Goal: Book appointment/travel/reservation

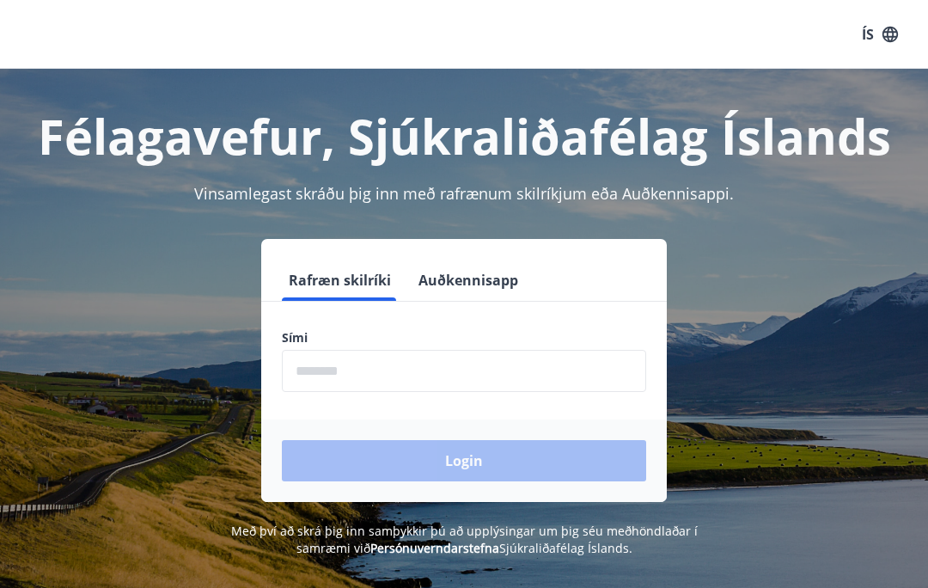
click at [536, 352] on input "phone" at bounding box center [464, 371] width 364 height 42
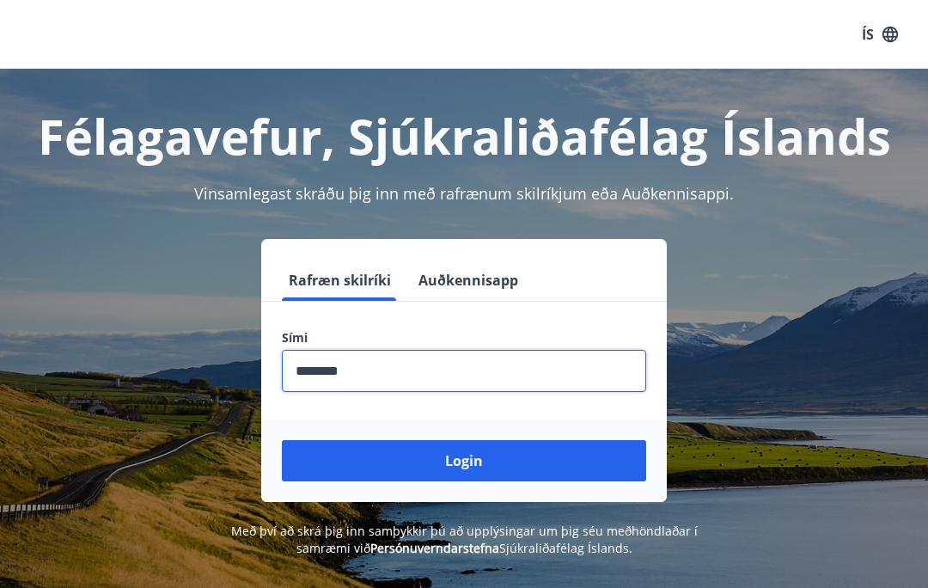
type input "********"
click at [558, 452] on button "Login" at bounding box center [464, 460] width 364 height 41
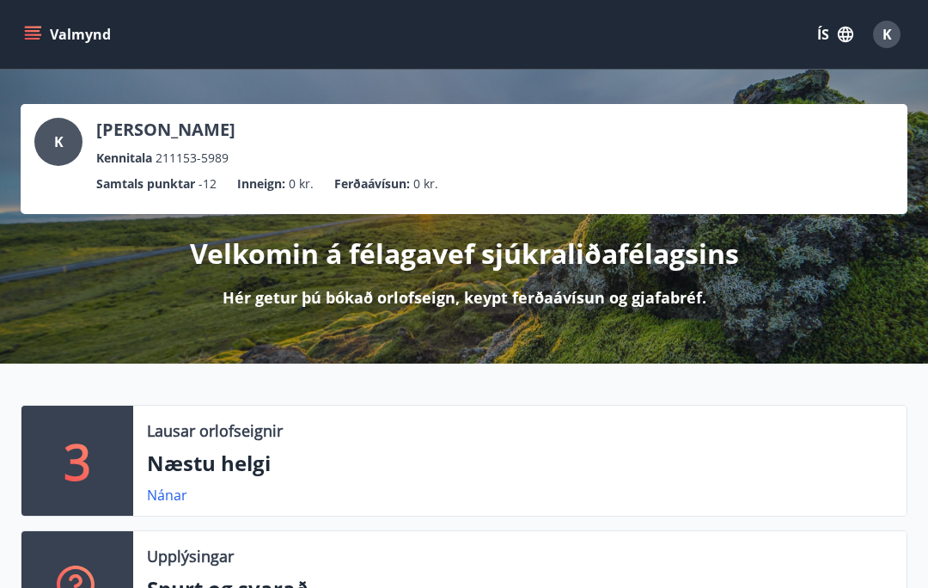
click at [34, 27] on icon "menu" at bounding box center [34, 28] width 19 height 2
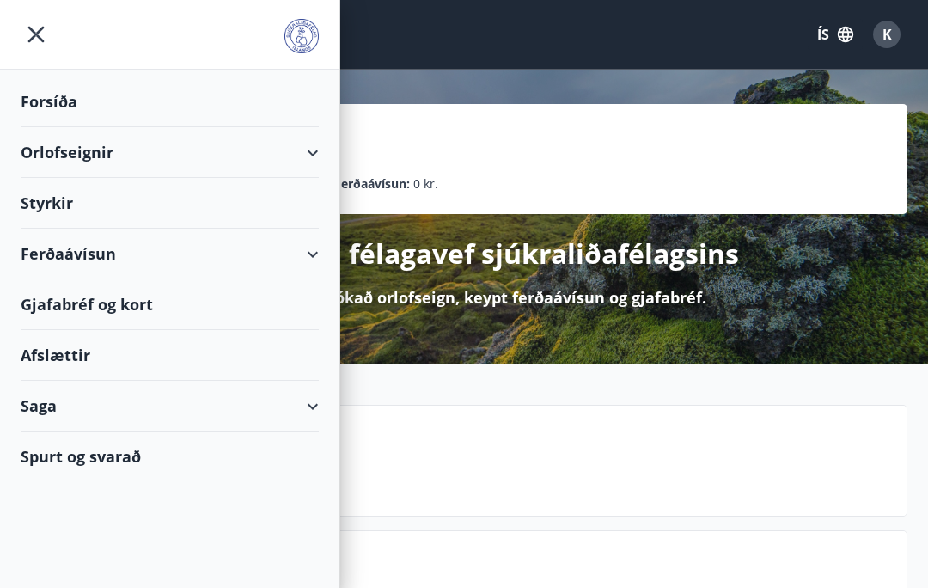
click at [314, 140] on div "Orlofseignir" at bounding box center [170, 152] width 298 height 51
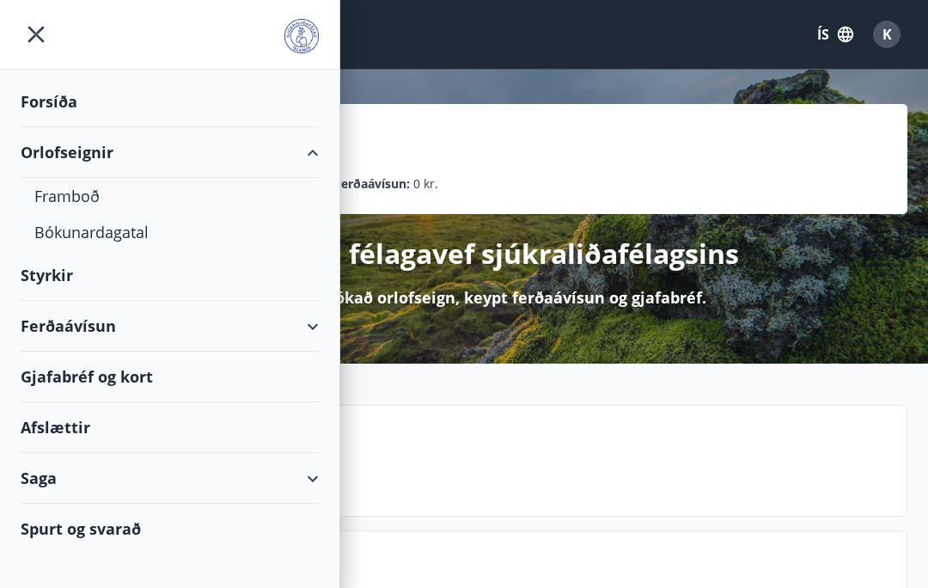
click at [134, 235] on div "Bókunardagatal" at bounding box center [169, 232] width 271 height 36
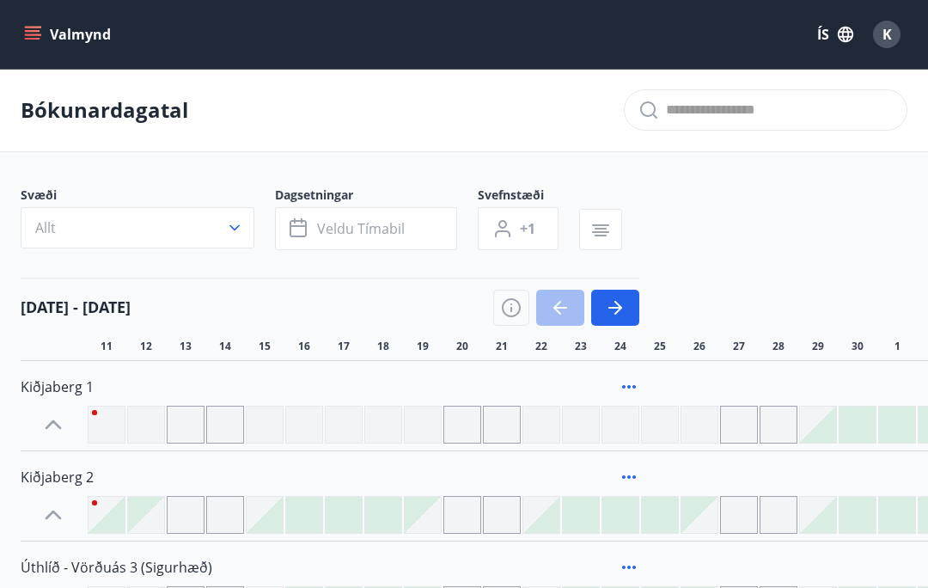
click at [206, 236] on button "Allt" at bounding box center [138, 227] width 234 height 41
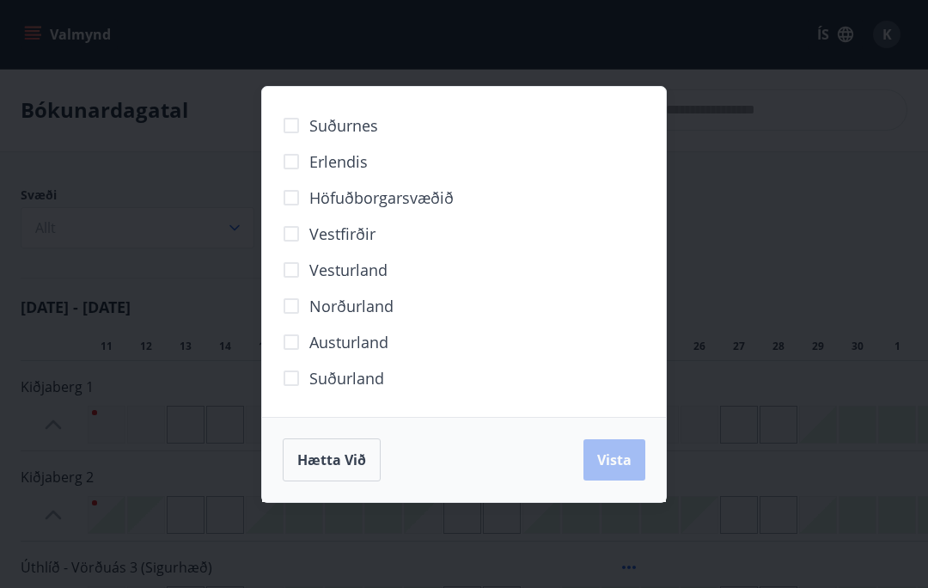
click at [357, 164] on span "Erlendis" at bounding box center [338, 161] width 58 height 22
click at [629, 448] on button "Vista" at bounding box center [614, 459] width 62 height 41
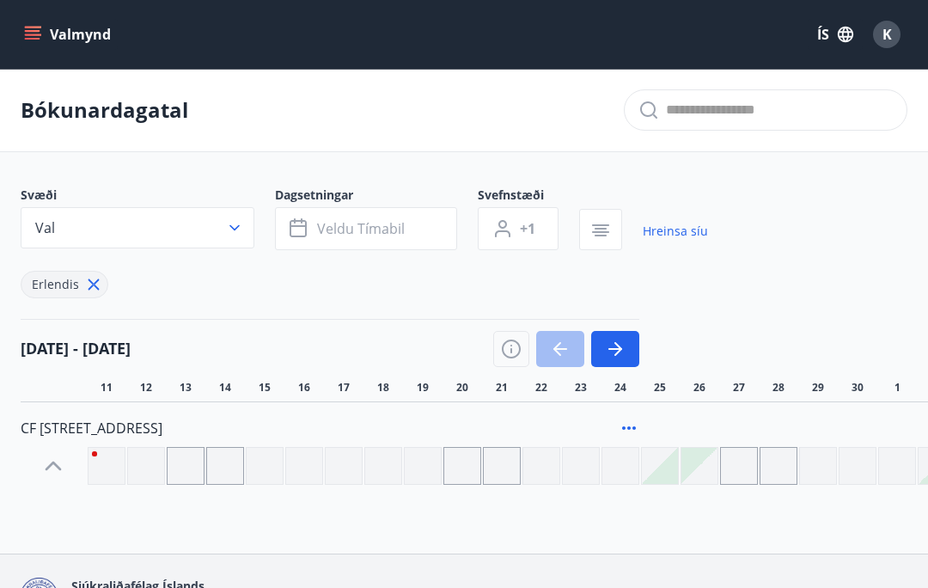
click at [399, 220] on span "Veldu tímabil" at bounding box center [361, 228] width 88 height 19
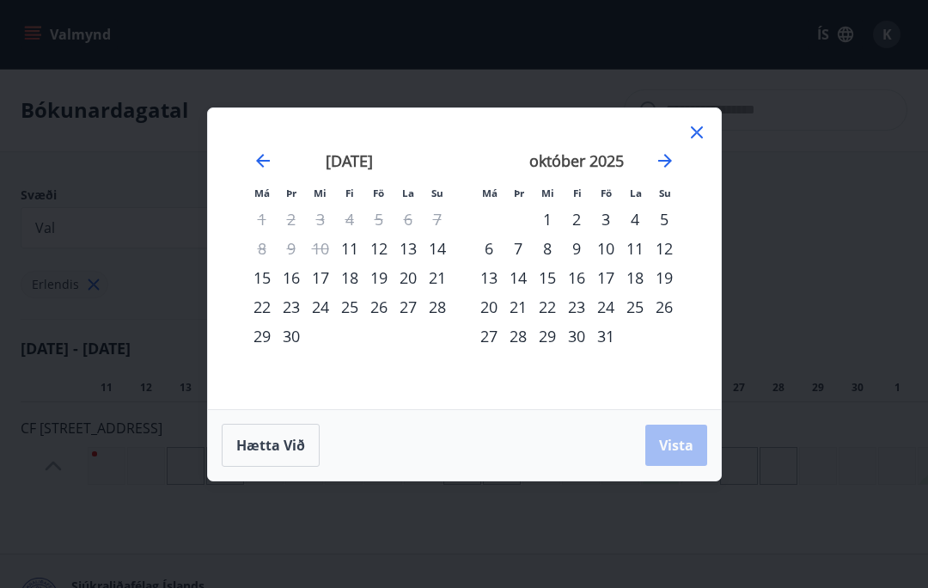
click at [664, 161] on icon "Move forward to switch to the next month." at bounding box center [665, 160] width 21 height 21
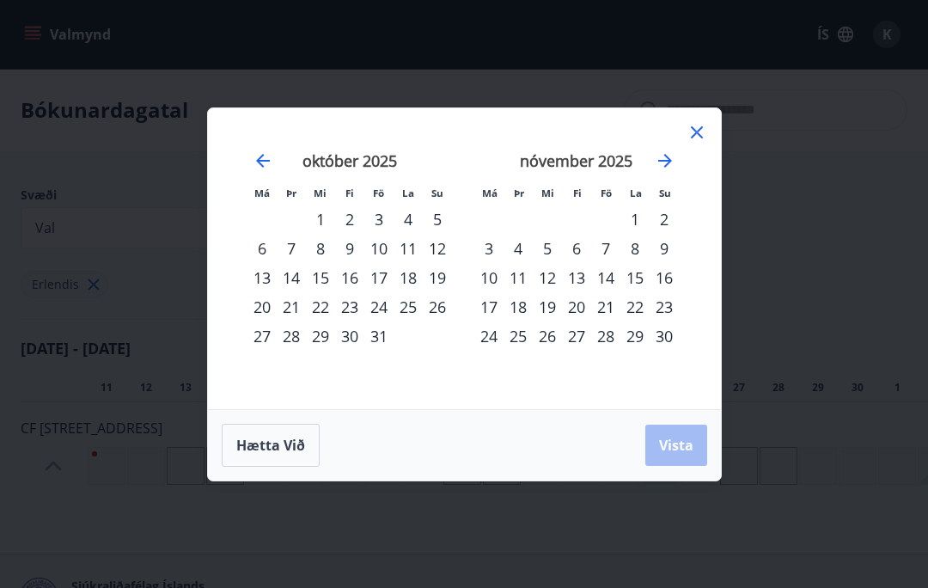
click at [670, 155] on icon "Move forward to switch to the next month." at bounding box center [665, 160] width 21 height 21
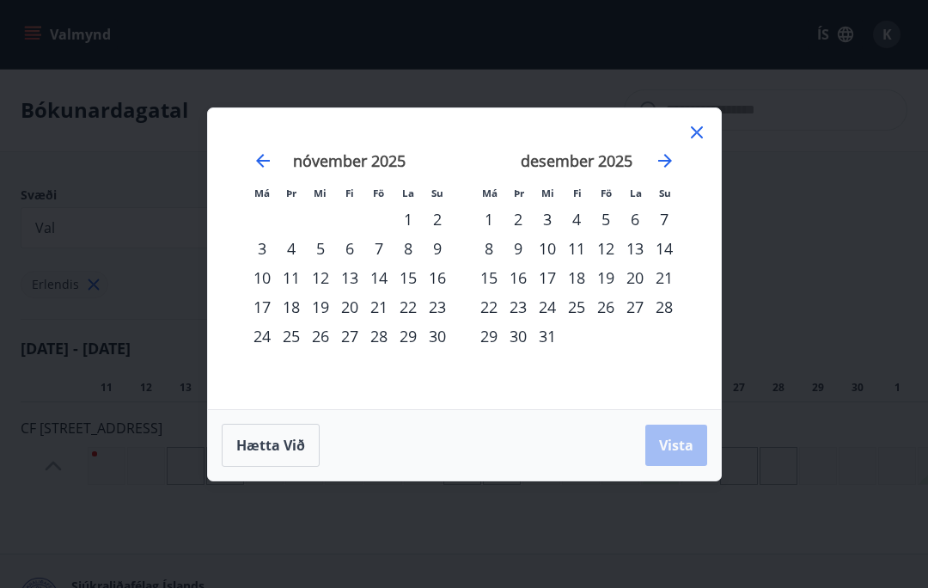
click at [582, 248] on div "11" at bounding box center [576, 248] width 29 height 29
click at [668, 242] on div "14" at bounding box center [663, 248] width 29 height 29
click at [681, 446] on span "Vista" at bounding box center [676, 445] width 34 height 19
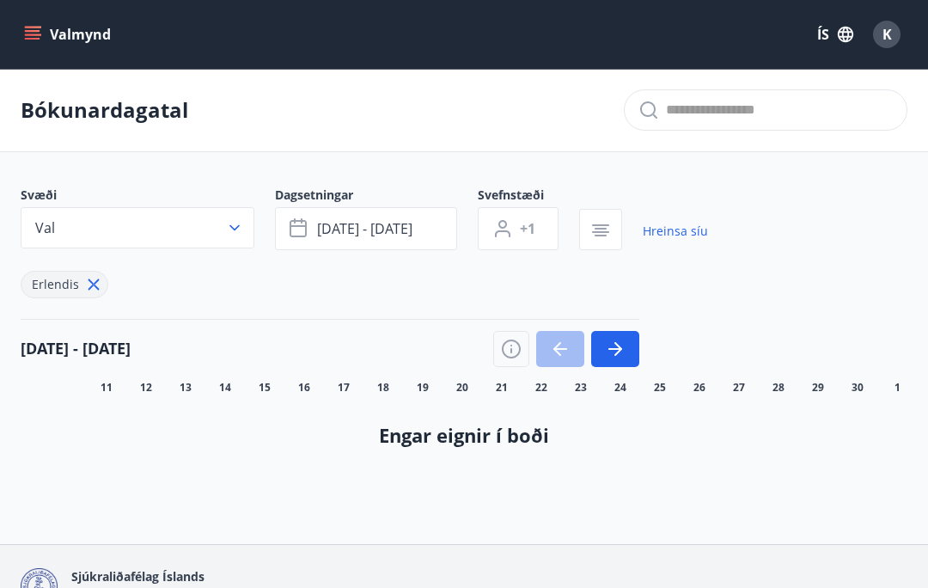
click at [424, 217] on button "[DATE] - [DATE]" at bounding box center [366, 228] width 182 height 43
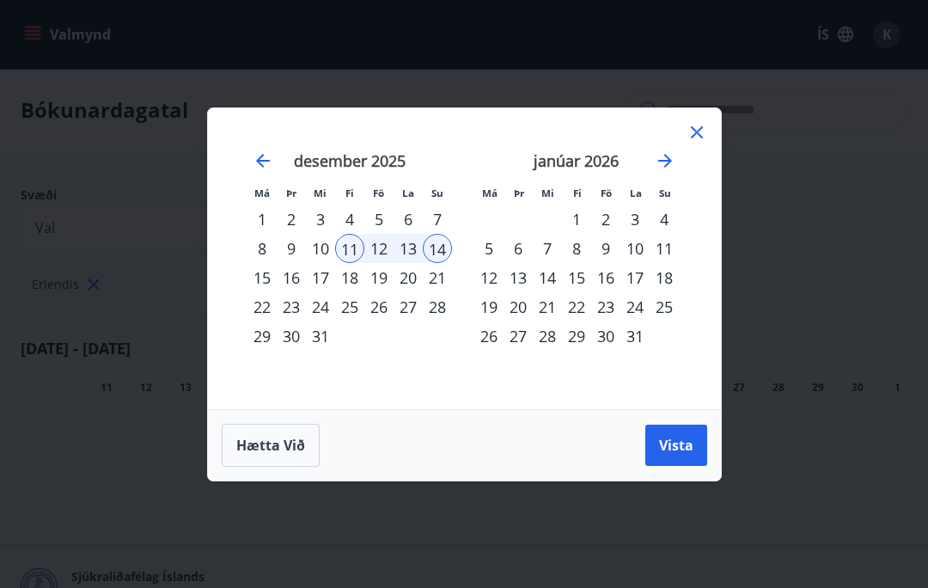
click at [687, 450] on span "Vista" at bounding box center [676, 445] width 34 height 19
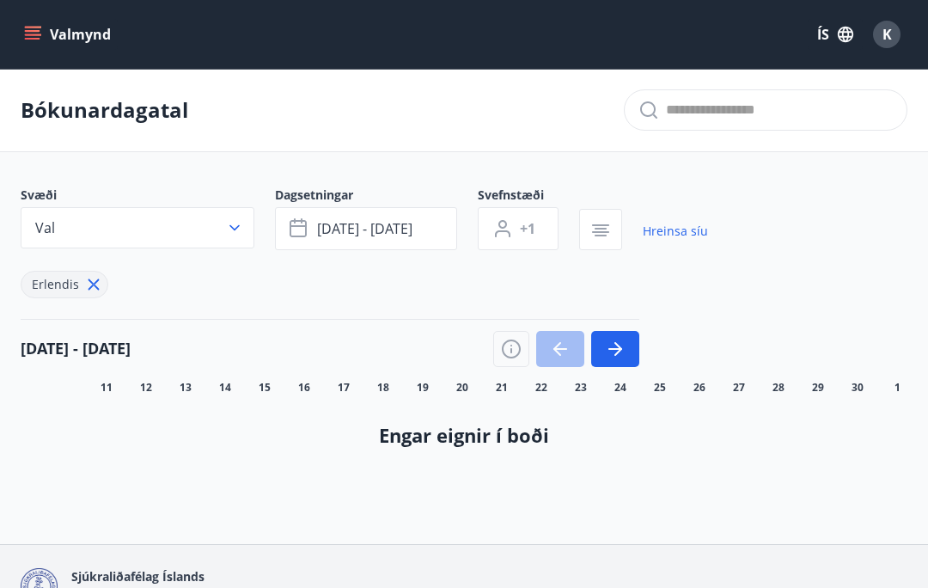
click at [101, 278] on icon at bounding box center [93, 284] width 19 height 19
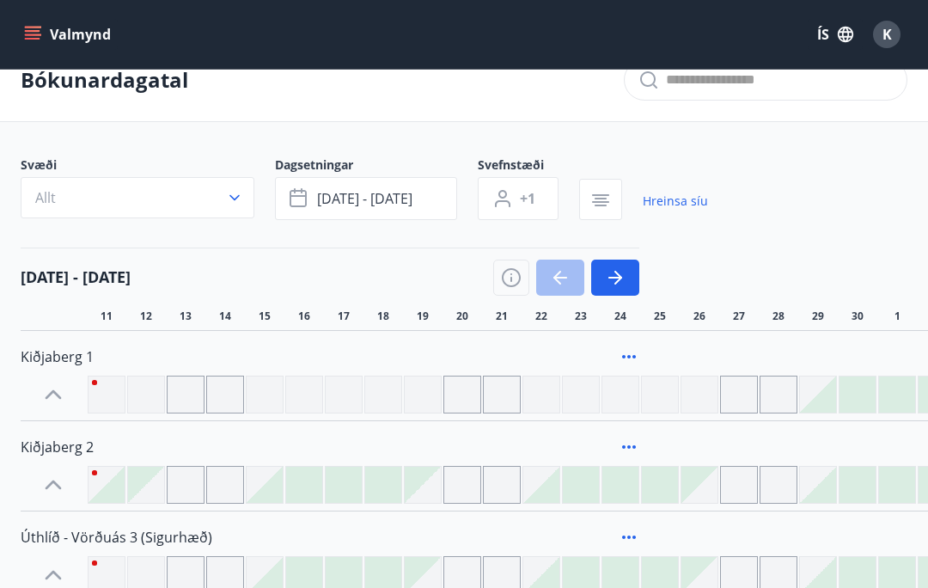
scroll to position [15, 0]
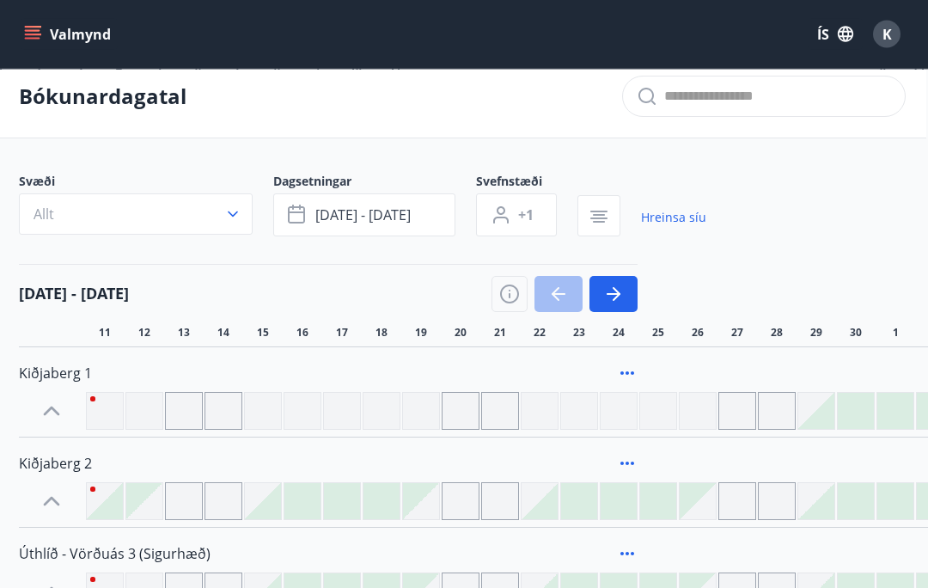
click at [415, 207] on button "[DATE] - [DATE]" at bounding box center [364, 215] width 182 height 43
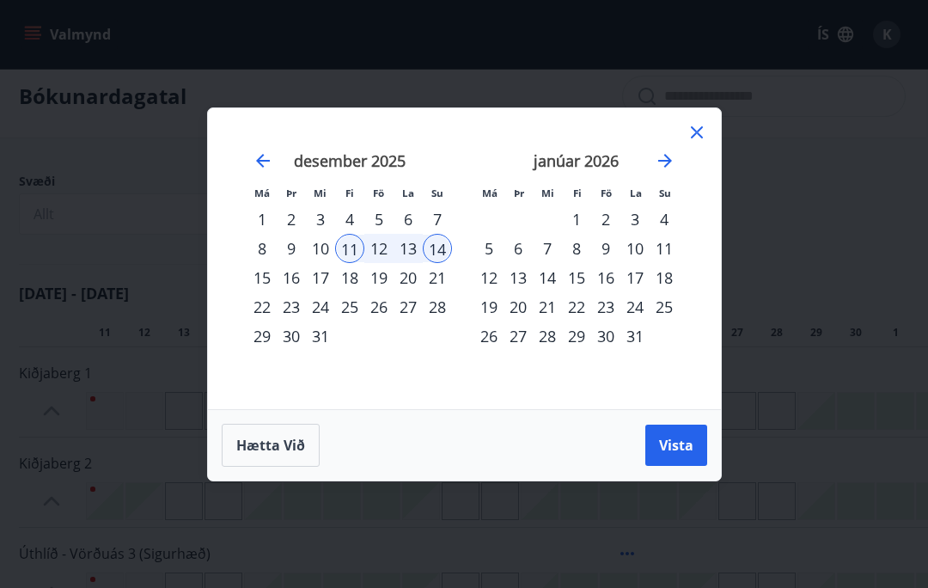
click at [277, 451] on span "Hætta við" at bounding box center [270, 445] width 69 height 19
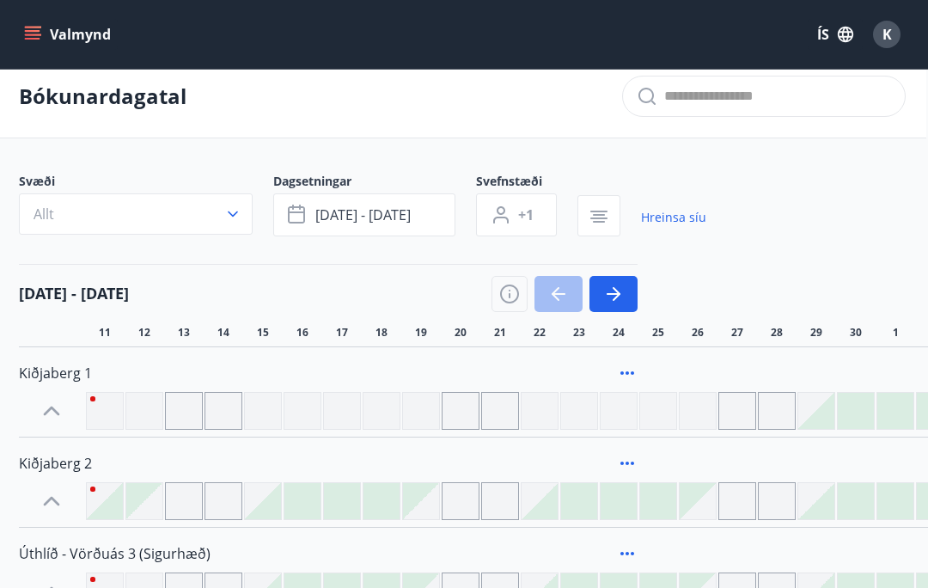
click at [168, 216] on button "Allt" at bounding box center [136, 213] width 234 height 41
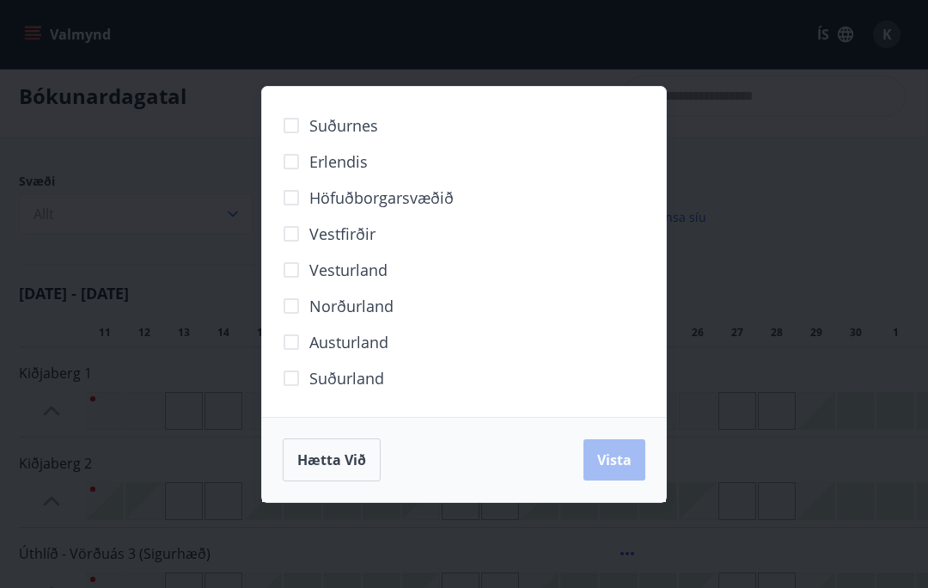
click at [351, 168] on span "Erlendis" at bounding box center [338, 161] width 58 height 22
click at [610, 450] on span "Vista" at bounding box center [614, 459] width 34 height 19
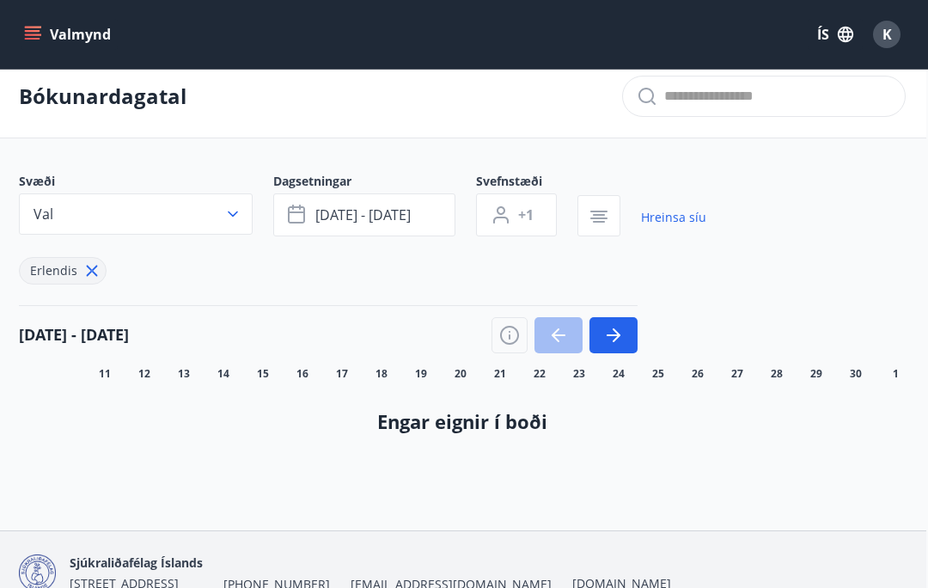
click at [417, 219] on button "[DATE] - [DATE]" at bounding box center [364, 214] width 182 height 43
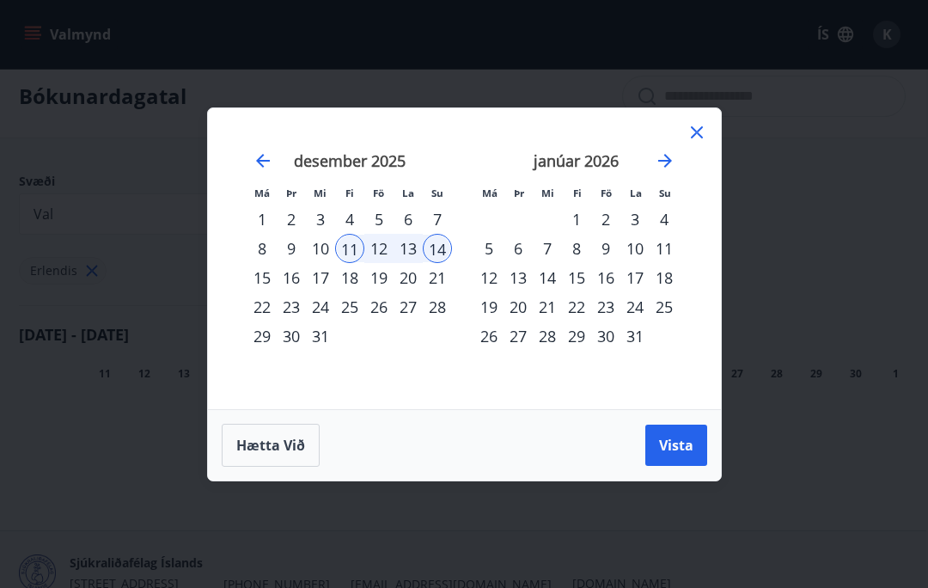
click at [573, 215] on div "1" at bounding box center [576, 218] width 29 height 29
click at [582, 241] on div "8" at bounding box center [576, 248] width 29 height 29
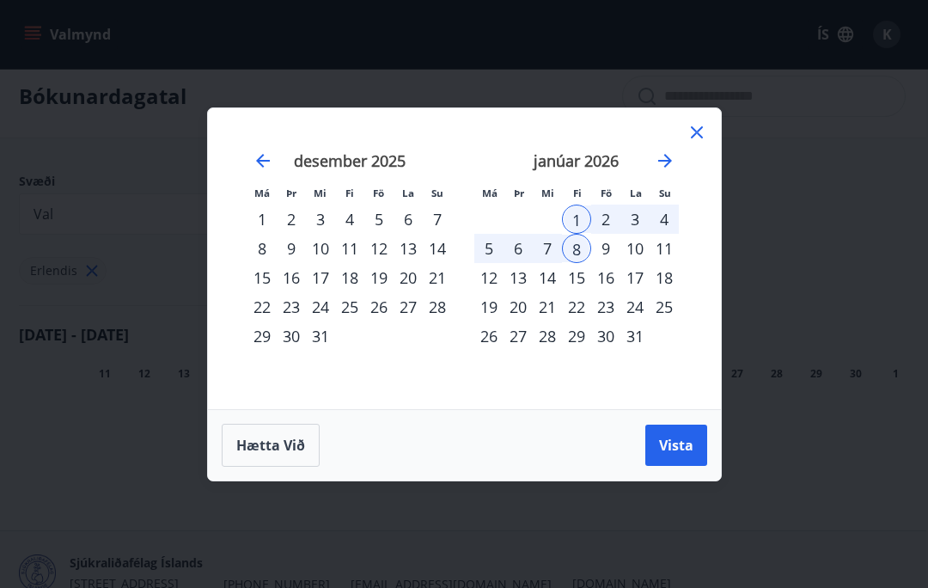
click at [692, 442] on span "Vista" at bounding box center [676, 445] width 34 height 19
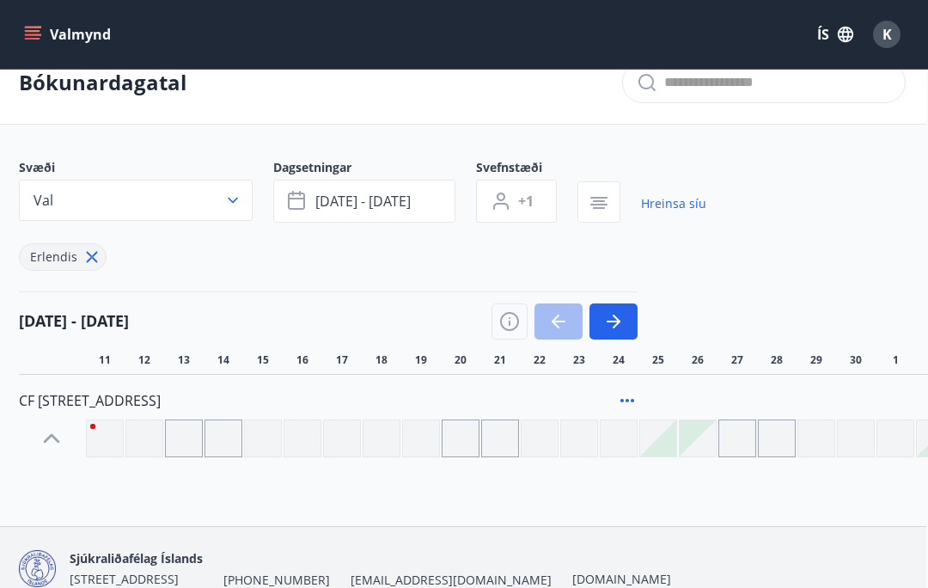
scroll to position [28, 2]
click at [615, 314] on icon "button" at bounding box center [613, 320] width 21 height 21
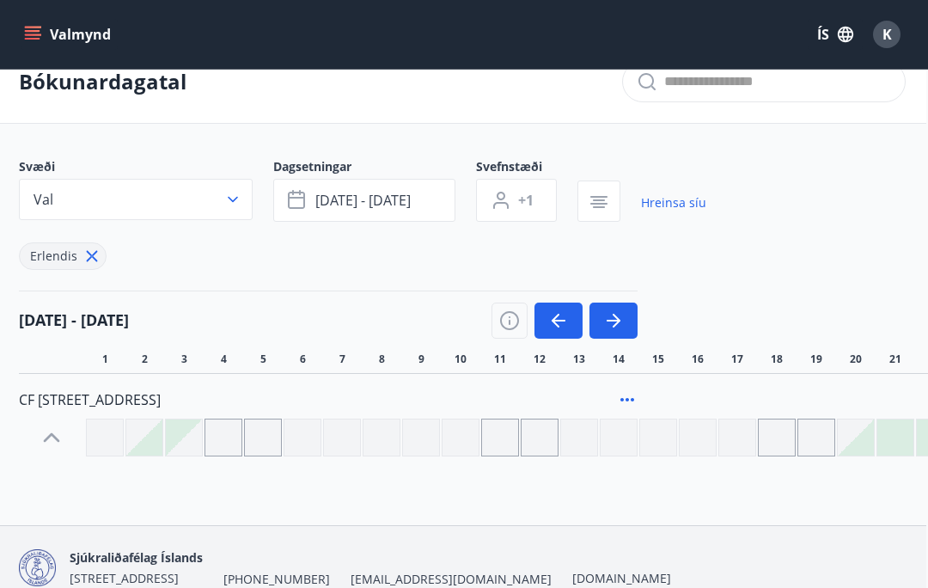
click at [625, 316] on button "button" at bounding box center [613, 320] width 48 height 36
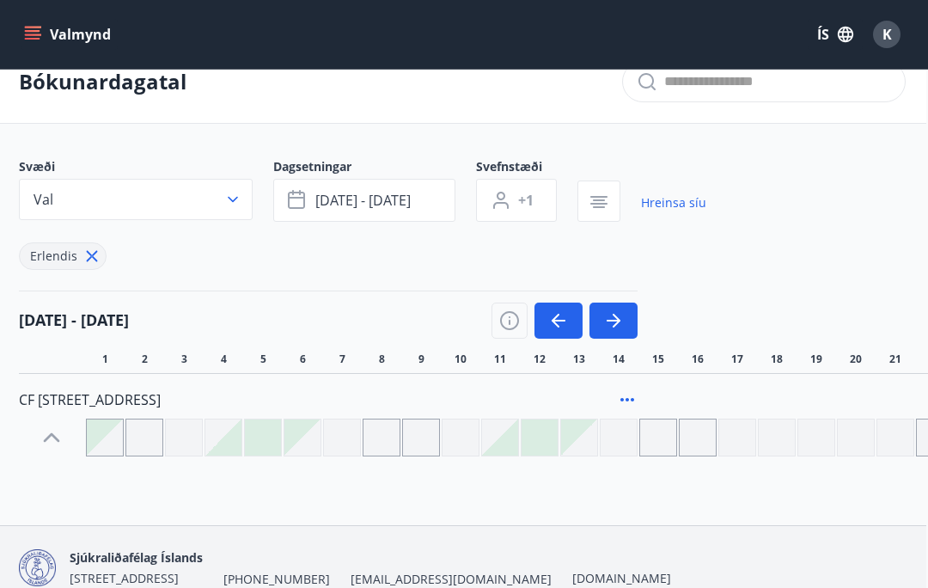
click at [628, 312] on button "button" at bounding box center [613, 320] width 48 height 36
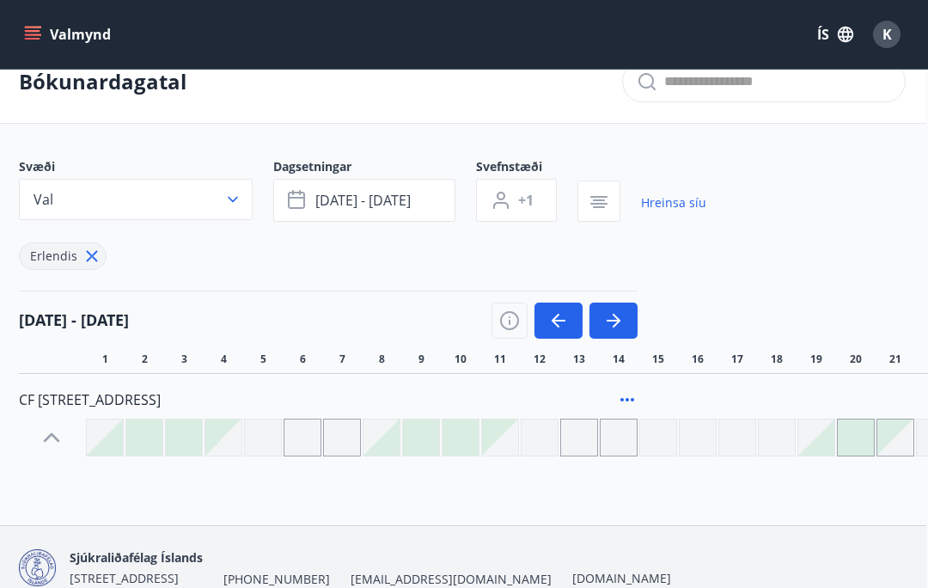
scroll to position [35, 2]
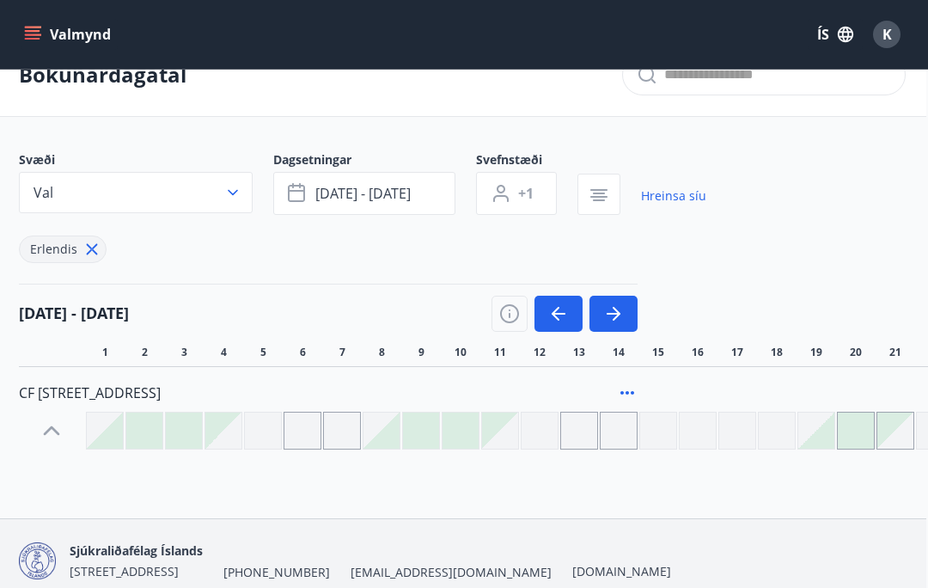
click at [622, 311] on icon "button" at bounding box center [613, 313] width 21 height 21
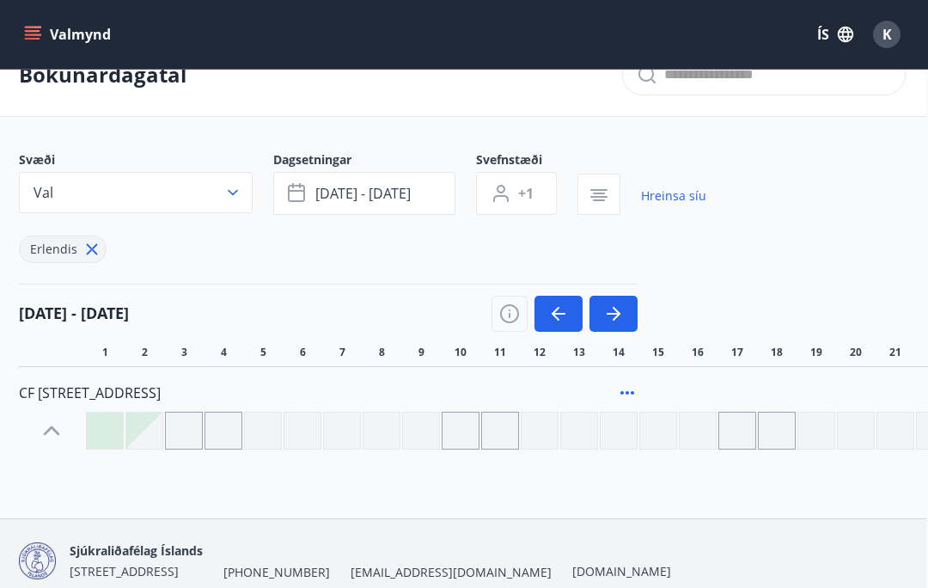
click at [557, 313] on icon "button" at bounding box center [559, 314] width 14 height 2
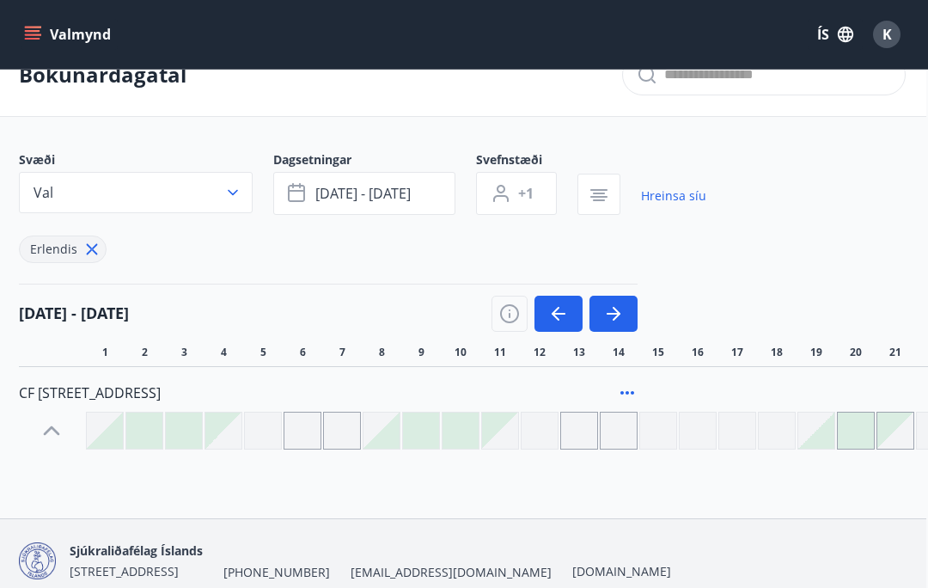
scroll to position [0, 2]
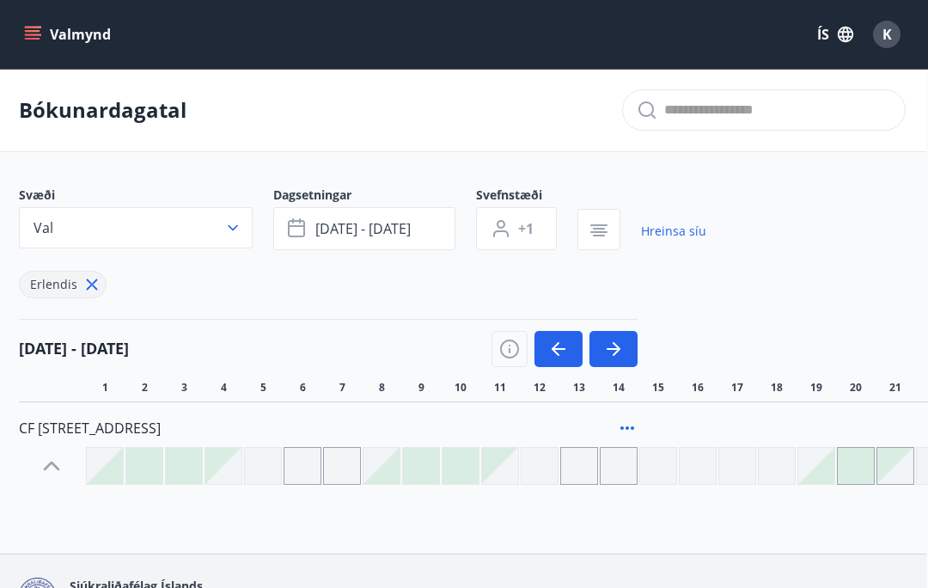
click at [623, 338] on icon "button" at bounding box center [613, 348] width 21 height 21
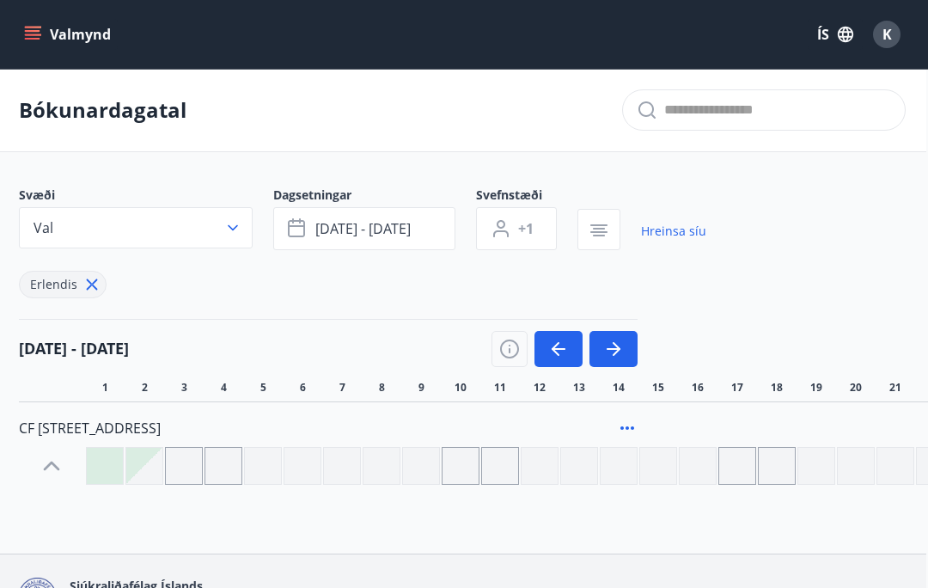
click at [625, 342] on button "button" at bounding box center [613, 349] width 48 height 36
click at [569, 345] on button "button" at bounding box center [558, 349] width 48 height 36
click at [572, 338] on button "button" at bounding box center [558, 349] width 48 height 36
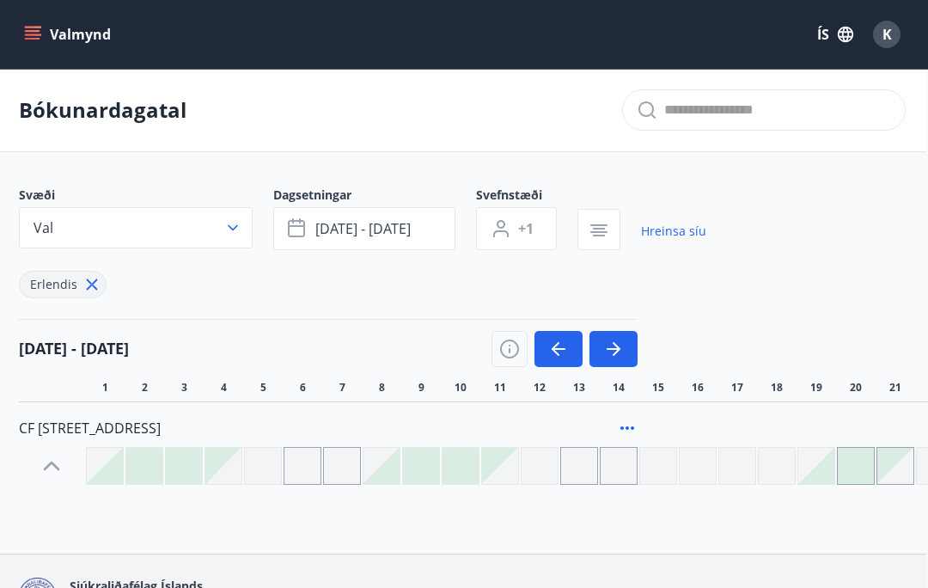
click at [82, 283] on icon at bounding box center [91, 284] width 19 height 19
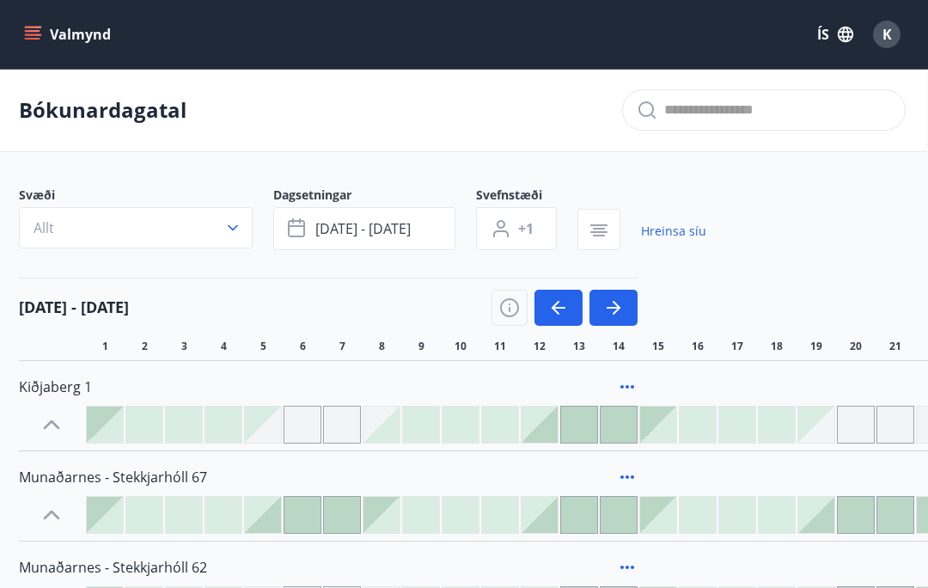
click at [31, 37] on icon "menu" at bounding box center [32, 34] width 17 height 17
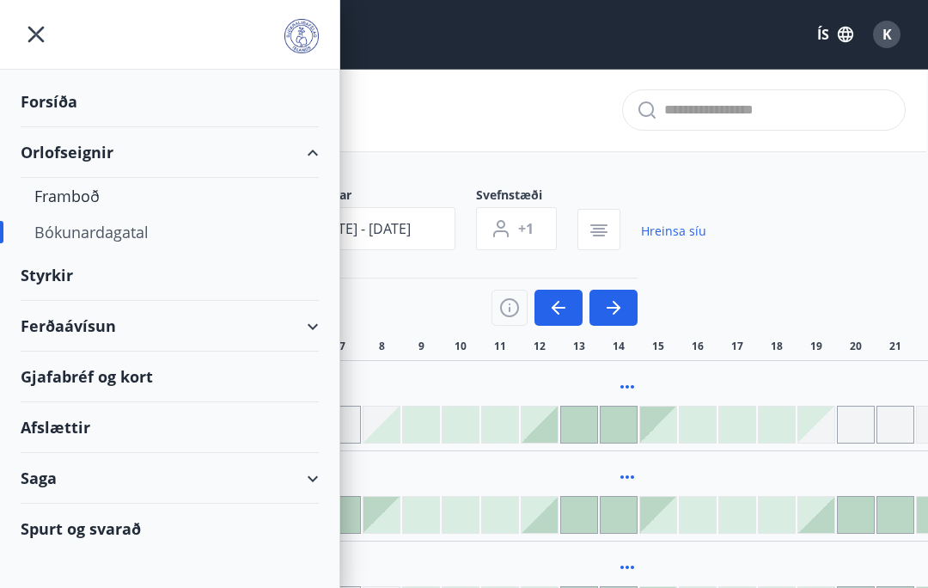
click at [83, 198] on div "Framboð" at bounding box center [169, 196] width 271 height 36
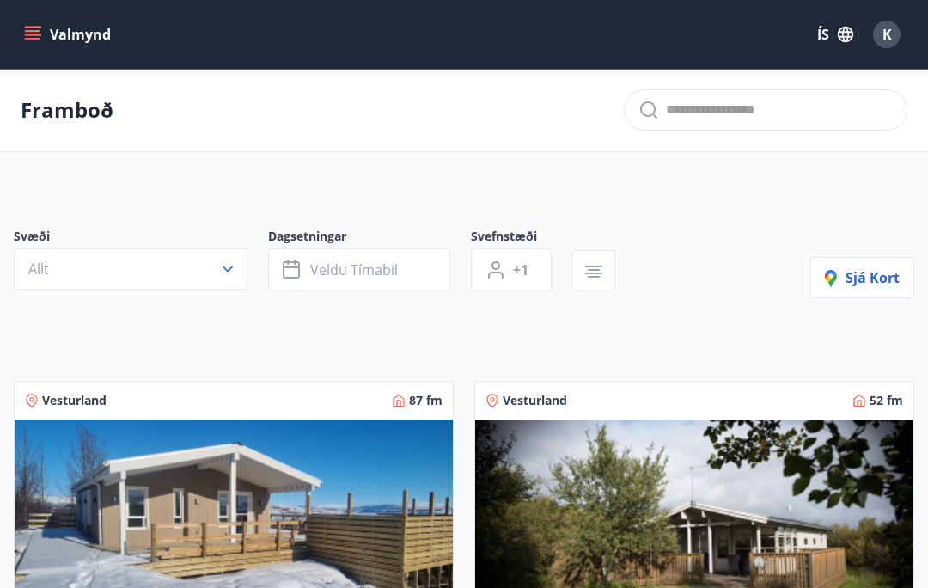
click at [380, 277] on span "Veldu tímabil" at bounding box center [354, 269] width 88 height 19
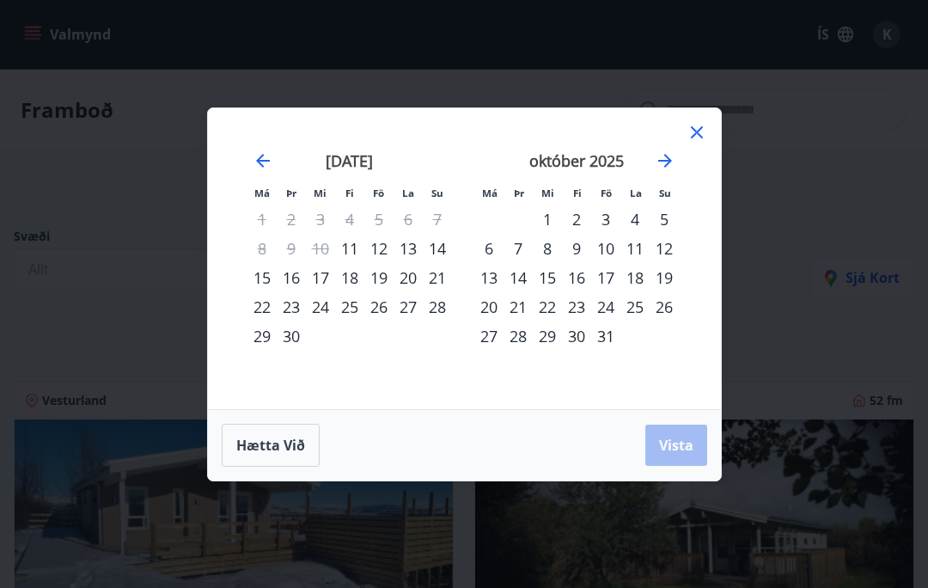
click at [671, 156] on icon "Move forward to switch to the next month." at bounding box center [665, 160] width 21 height 21
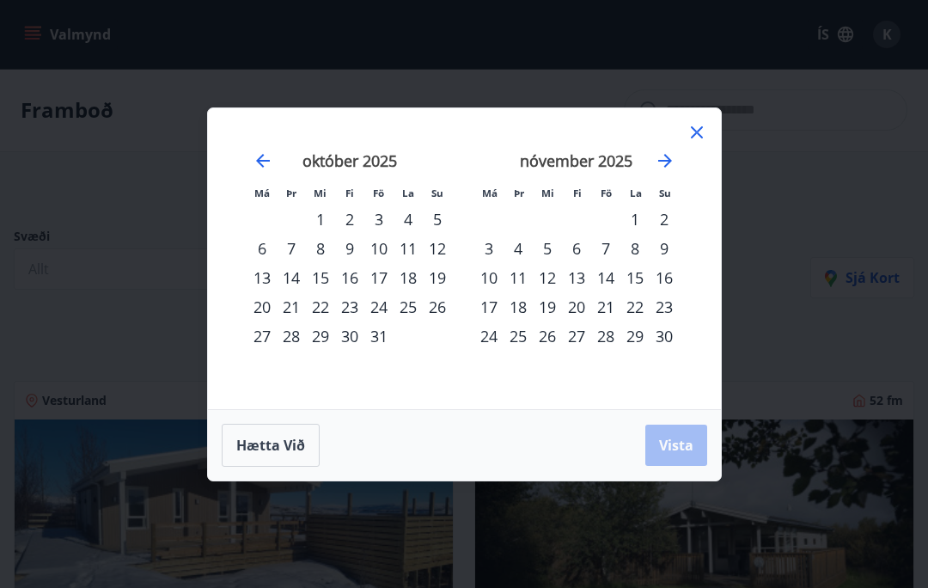
click at [670, 156] on icon "Move forward to switch to the next month." at bounding box center [665, 160] width 21 height 21
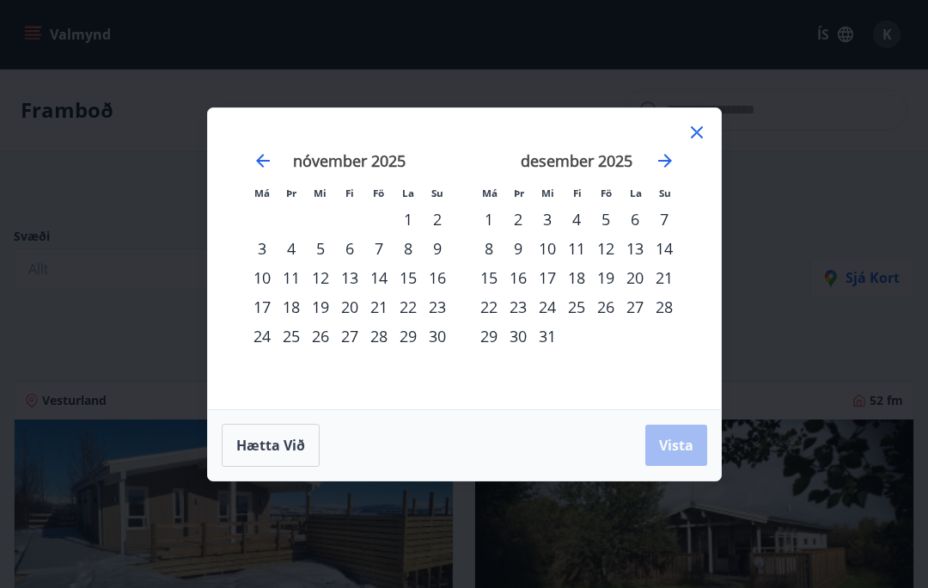
click at [484, 207] on div "1" at bounding box center [488, 218] width 29 height 29
click at [681, 436] on span "Vista" at bounding box center [676, 445] width 34 height 19
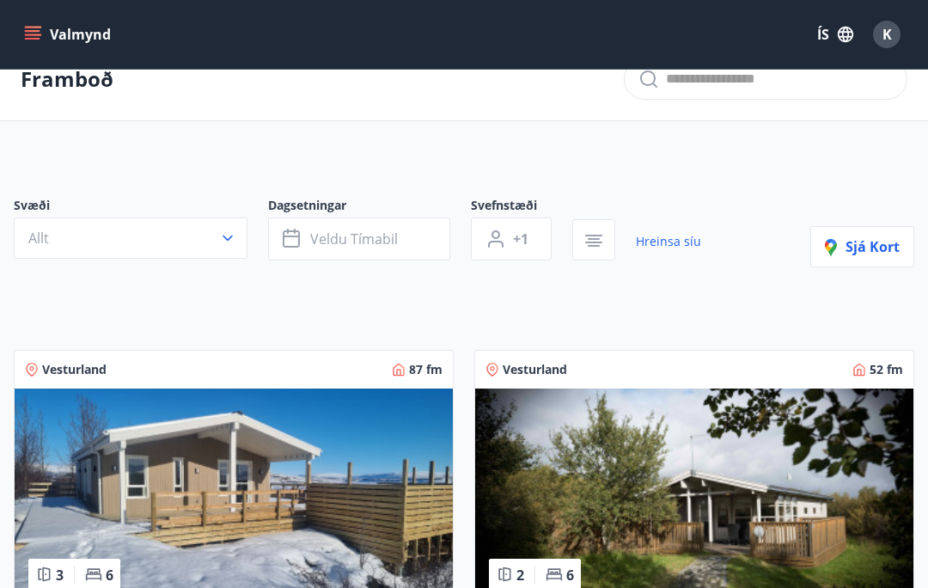
scroll to position [33, 0]
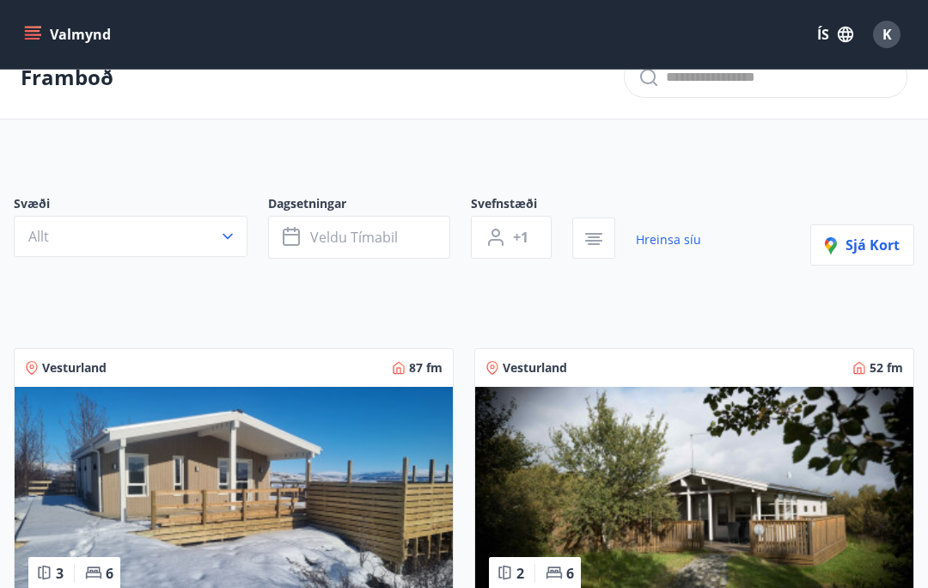
click at [225, 239] on icon "button" at bounding box center [227, 236] width 17 height 17
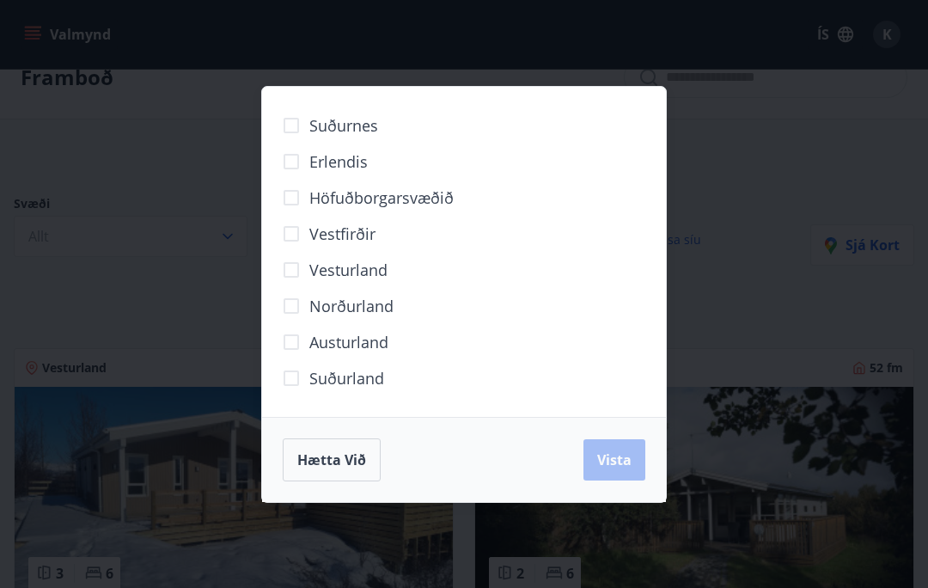
click at [341, 165] on span "Erlendis" at bounding box center [338, 161] width 58 height 22
click at [631, 458] on span "Vista" at bounding box center [614, 459] width 34 height 19
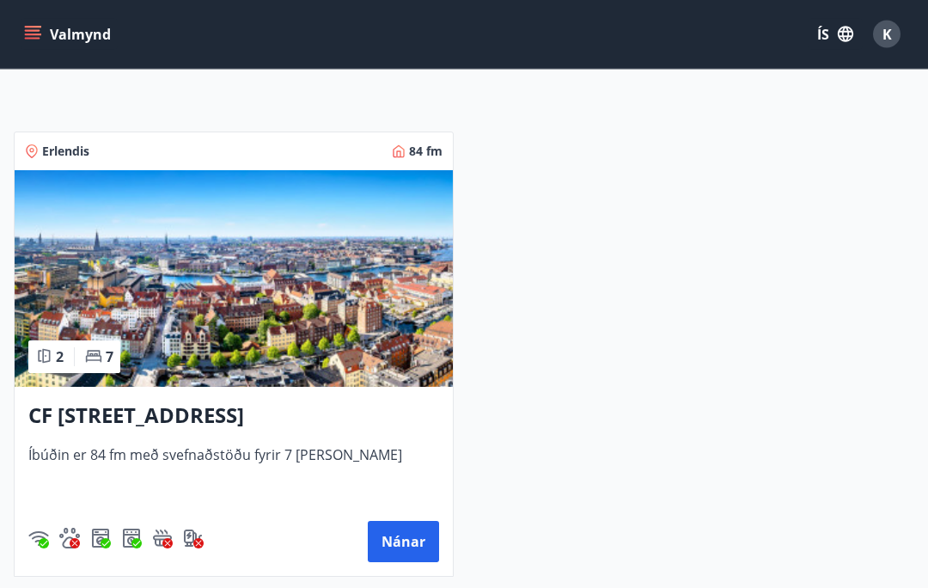
scroll to position [402, 0]
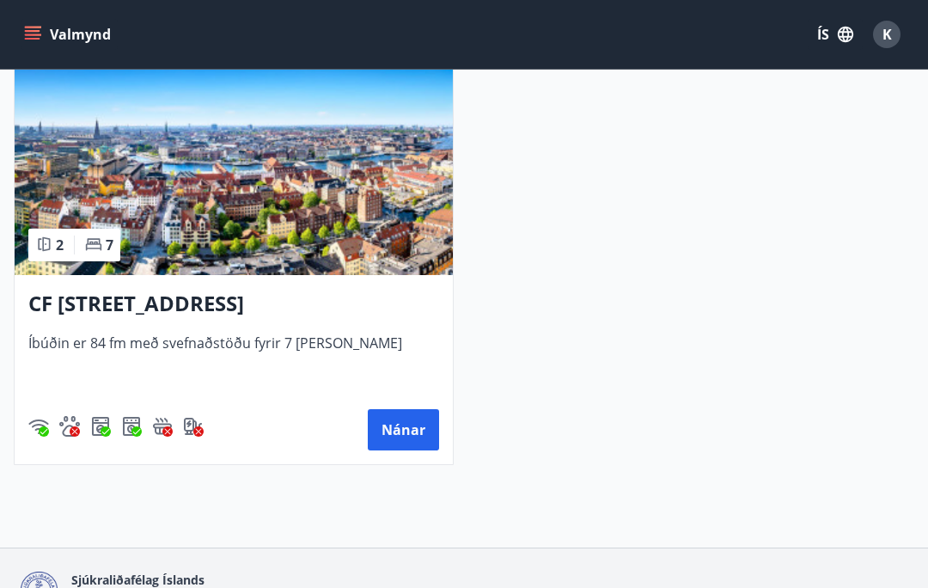
click at [413, 425] on button "Nánar" at bounding box center [403, 429] width 71 height 41
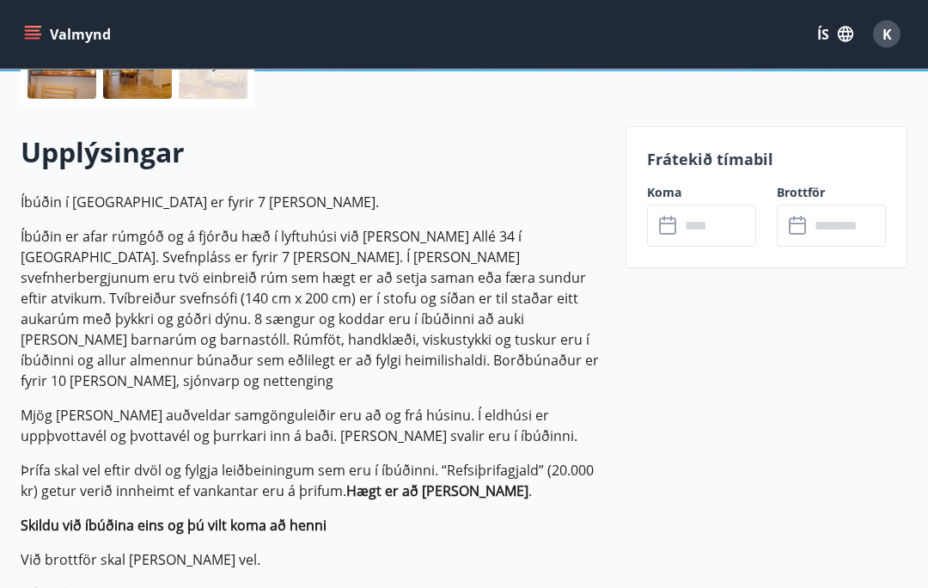
scroll to position [461, 0]
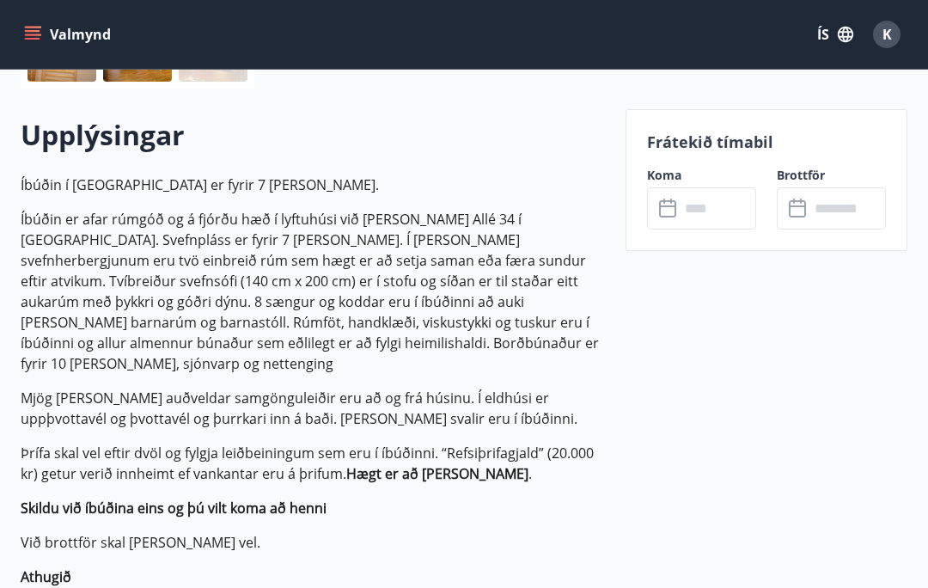
click at [708, 207] on input "text" at bounding box center [717, 208] width 76 height 42
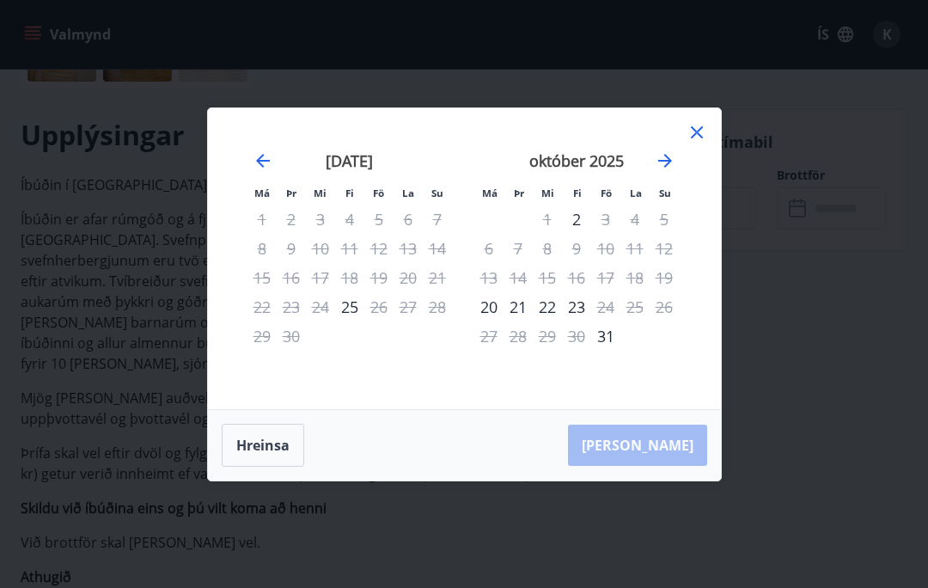
click at [666, 168] on icon "Move forward to switch to the next month." at bounding box center [665, 161] width 14 height 14
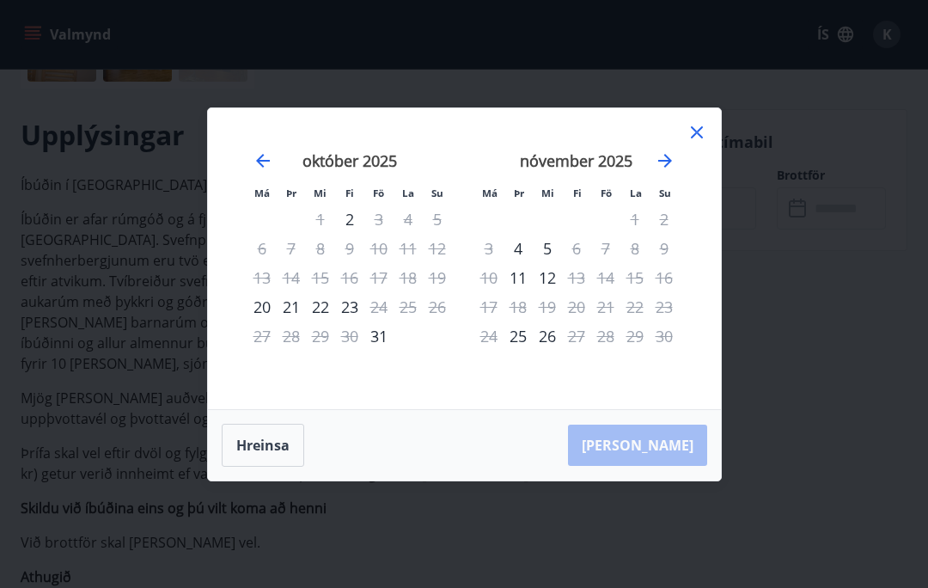
click at [666, 168] on icon "Move forward to switch to the next month." at bounding box center [665, 161] width 14 height 14
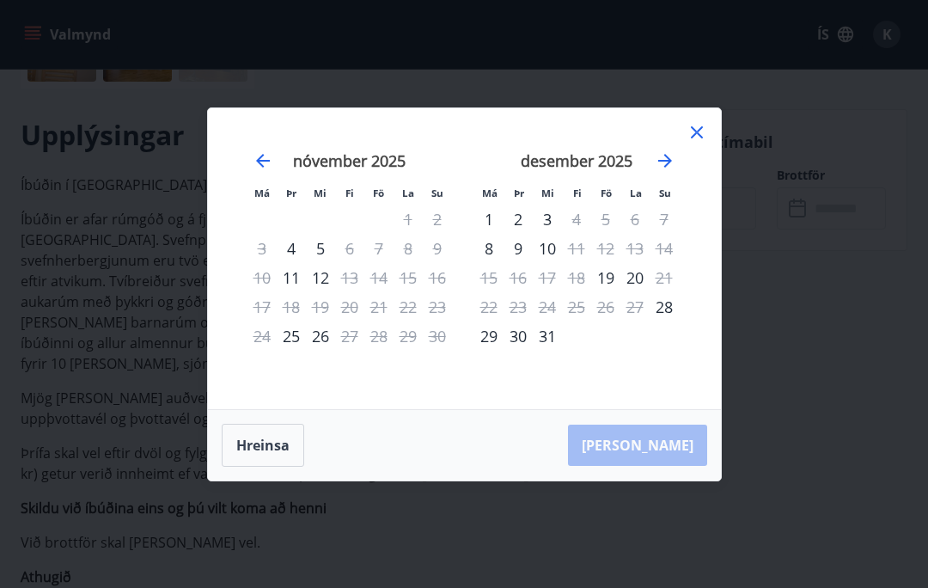
click at [674, 171] on icon "Move forward to switch to the next month." at bounding box center [665, 160] width 21 height 21
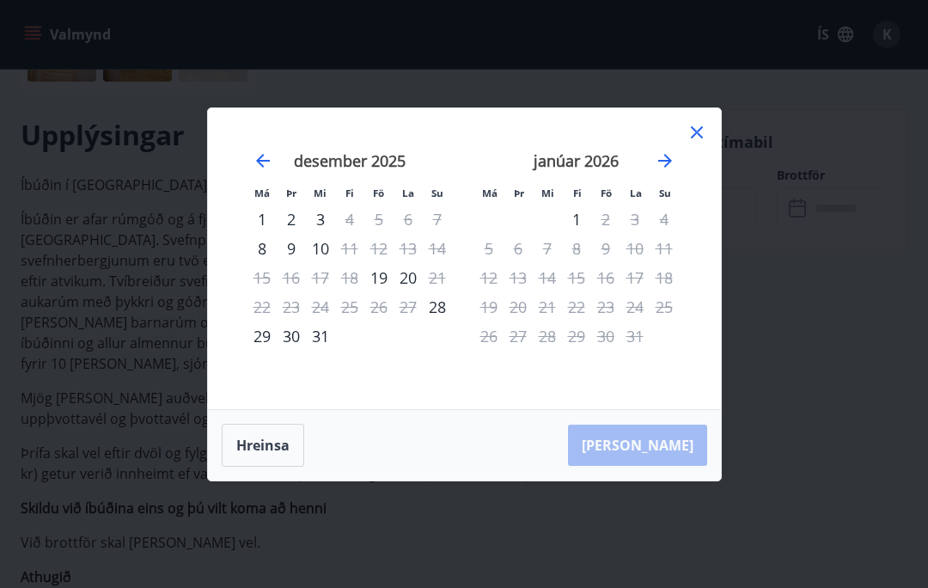
click at [265, 171] on icon "Move backward to switch to the previous month." at bounding box center [263, 160] width 21 height 21
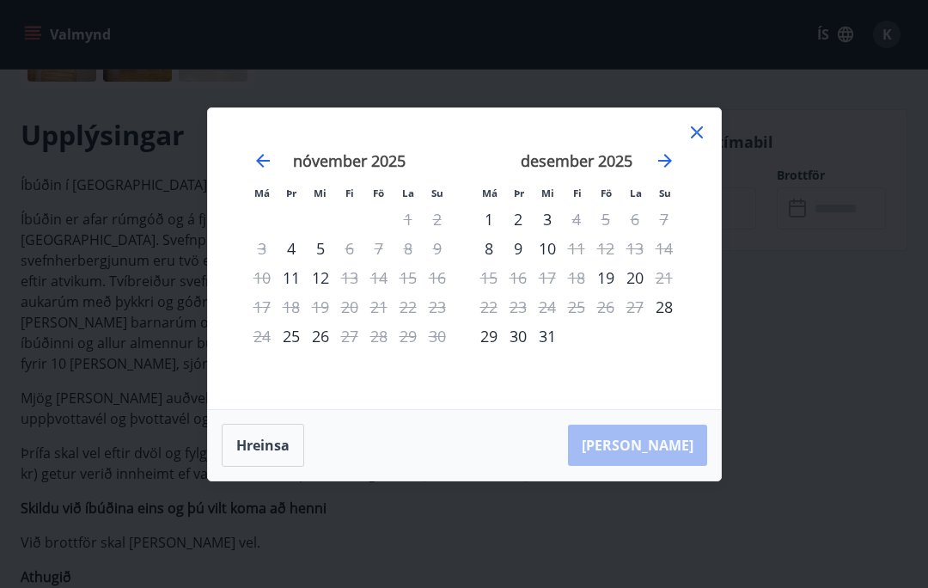
click at [667, 168] on icon "Move forward to switch to the next month." at bounding box center [665, 161] width 14 height 14
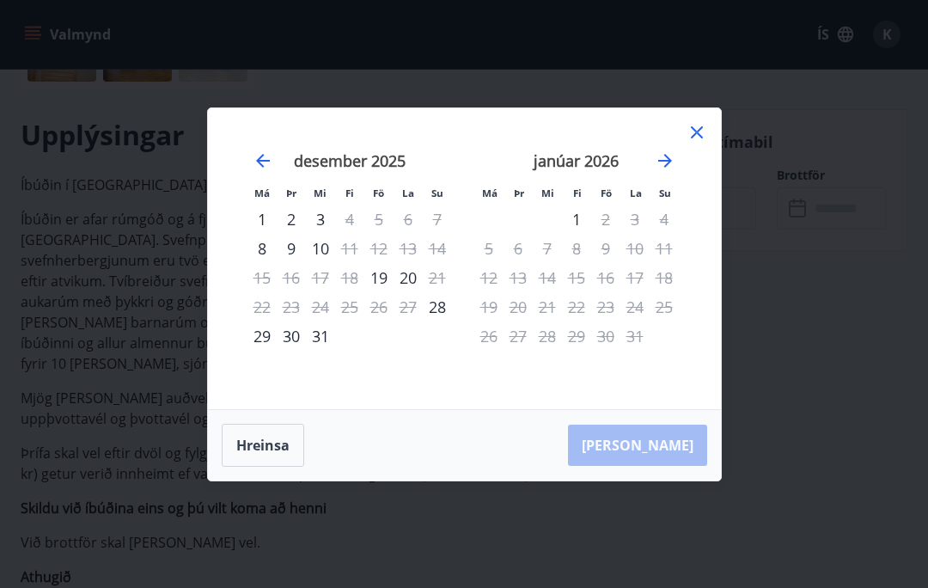
click at [261, 171] on icon "Move backward to switch to the previous month." at bounding box center [263, 160] width 21 height 21
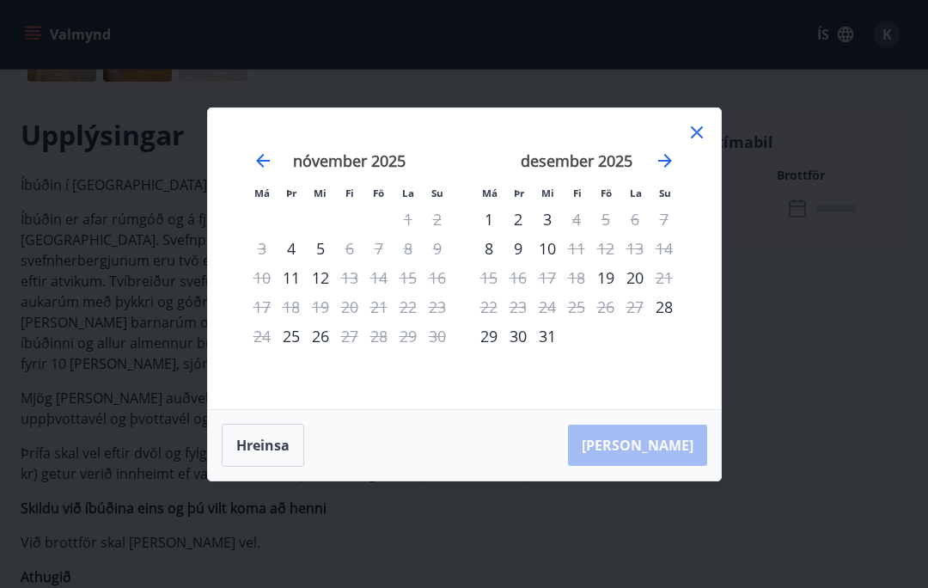
click at [262, 171] on icon "Move backward to switch to the previous month." at bounding box center [263, 160] width 21 height 21
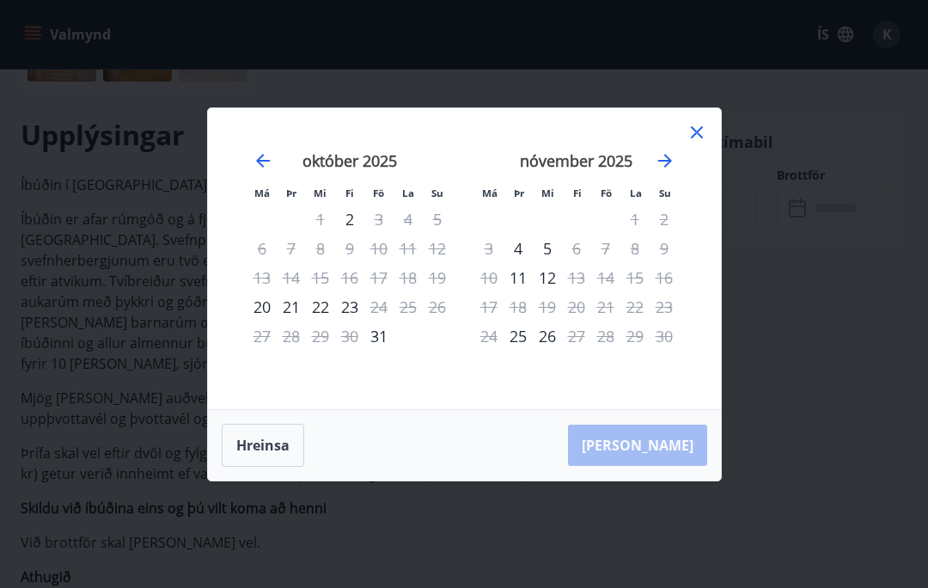
click at [673, 171] on icon "Move forward to switch to the next month." at bounding box center [665, 160] width 21 height 21
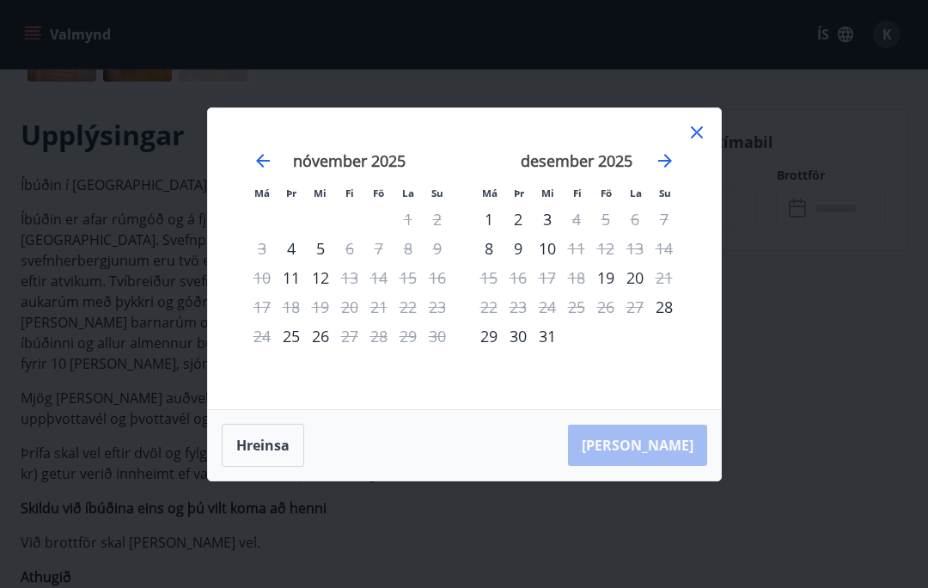
click at [491, 234] on div "1" at bounding box center [488, 218] width 29 height 29
click at [478, 263] on div "8" at bounding box center [488, 248] width 29 height 29
click at [582, 234] on div "4" at bounding box center [576, 218] width 29 height 29
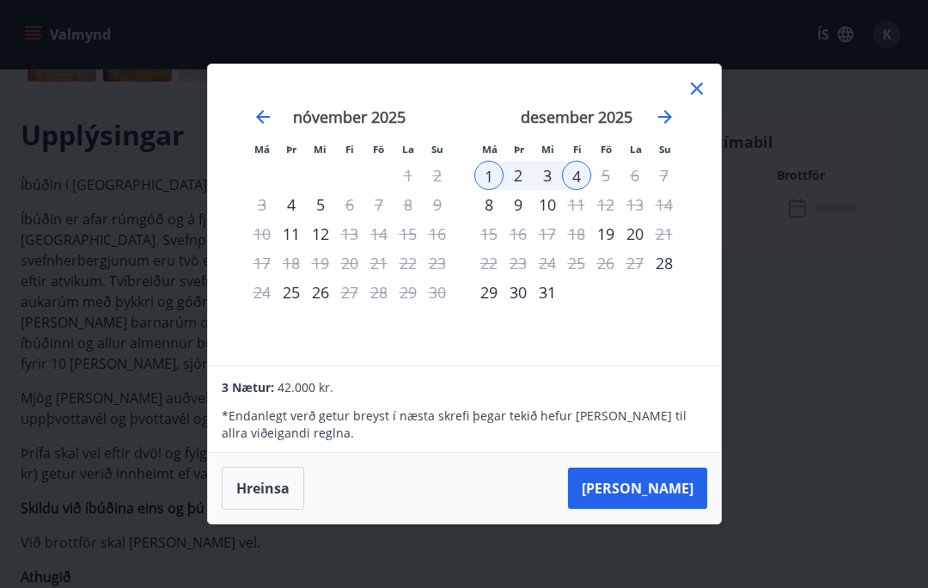
click at [710, 111] on div "Má Þr Mi Fi Fö La Su Má Þr Mi Fi Fö La Su [DATE] 1 2 3 4 5 6 7 8 9 10 11 12 13 …" at bounding box center [464, 214] width 513 height 301
click at [705, 99] on icon at bounding box center [696, 88] width 21 height 21
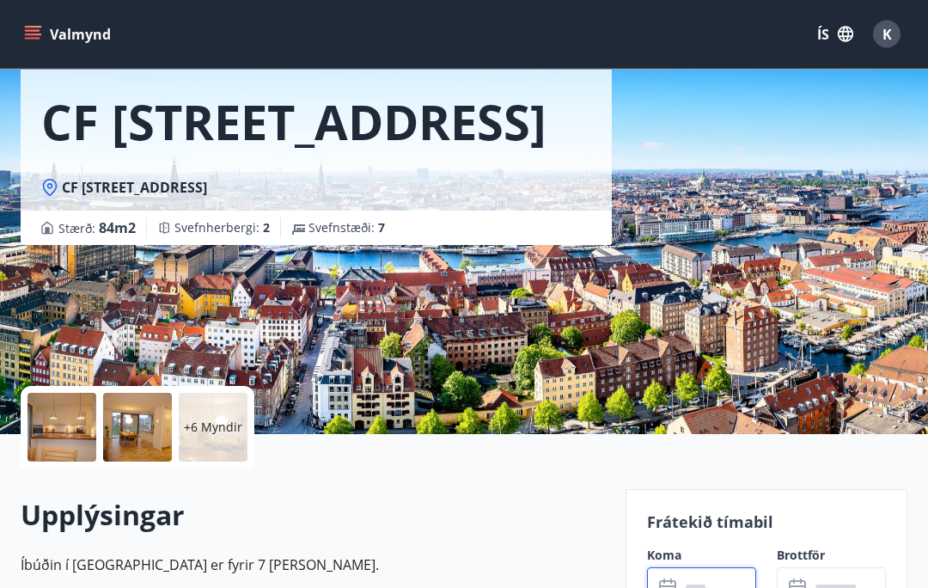
scroll to position [0, 0]
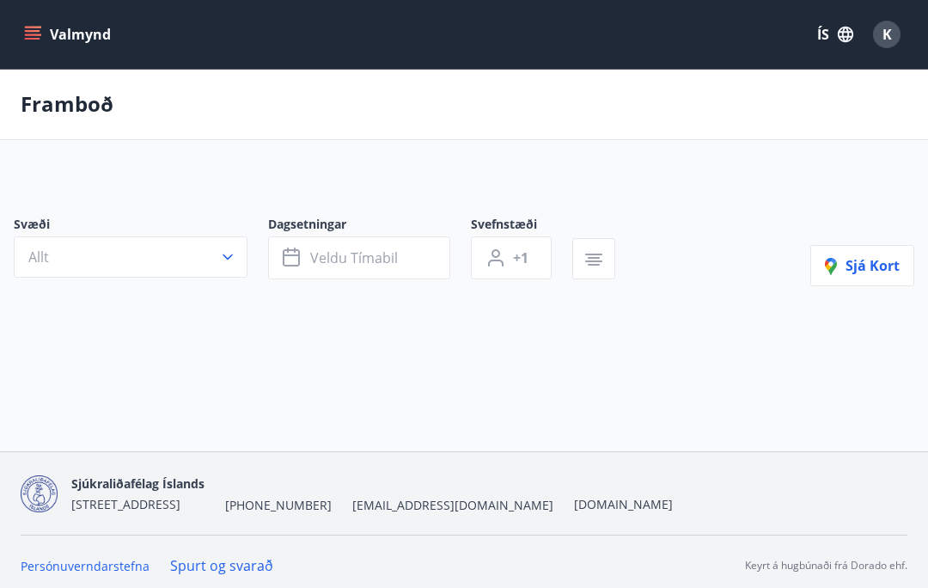
scroll to position [77, 0]
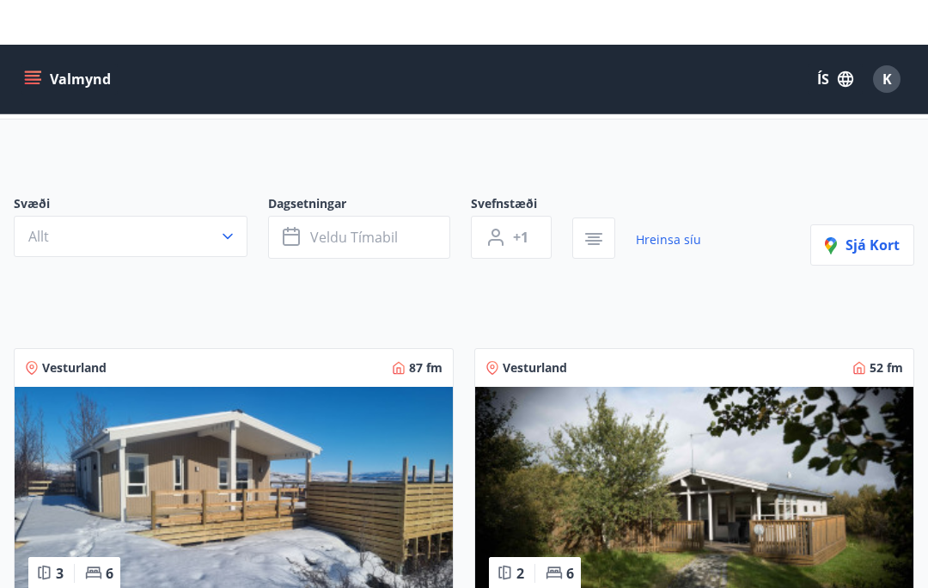
scroll to position [33, 0]
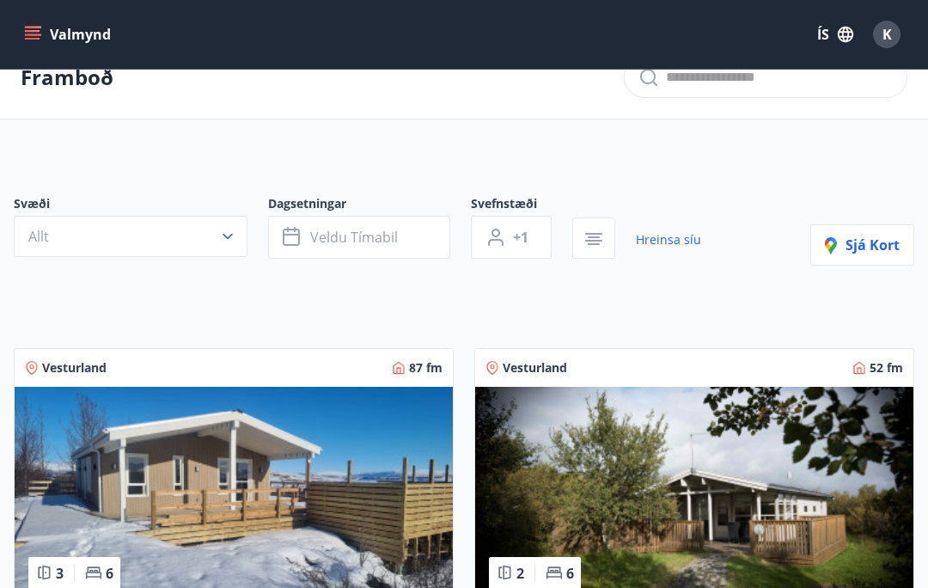
click at [332, 466] on img at bounding box center [234, 495] width 438 height 216
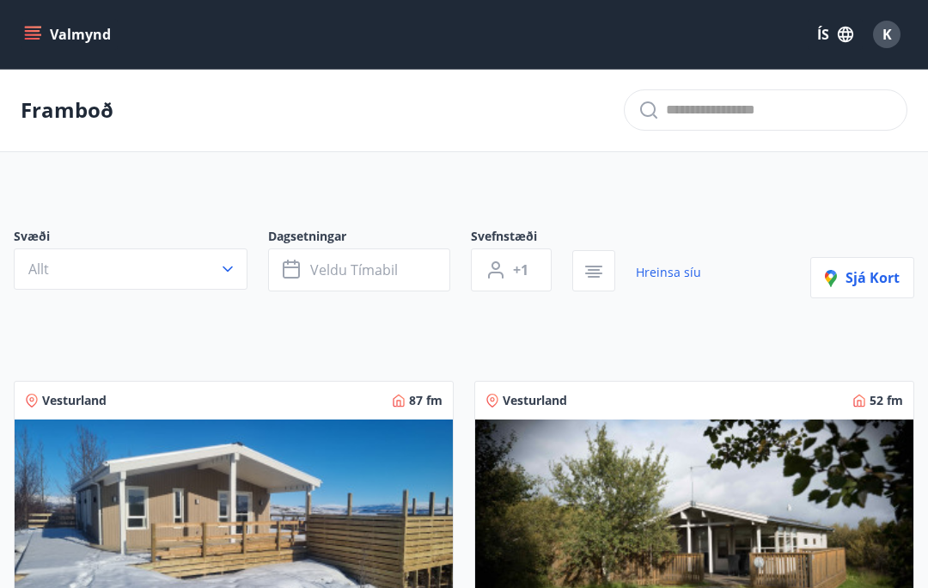
click at [373, 269] on span "Veldu tímabil" at bounding box center [354, 269] width 88 height 19
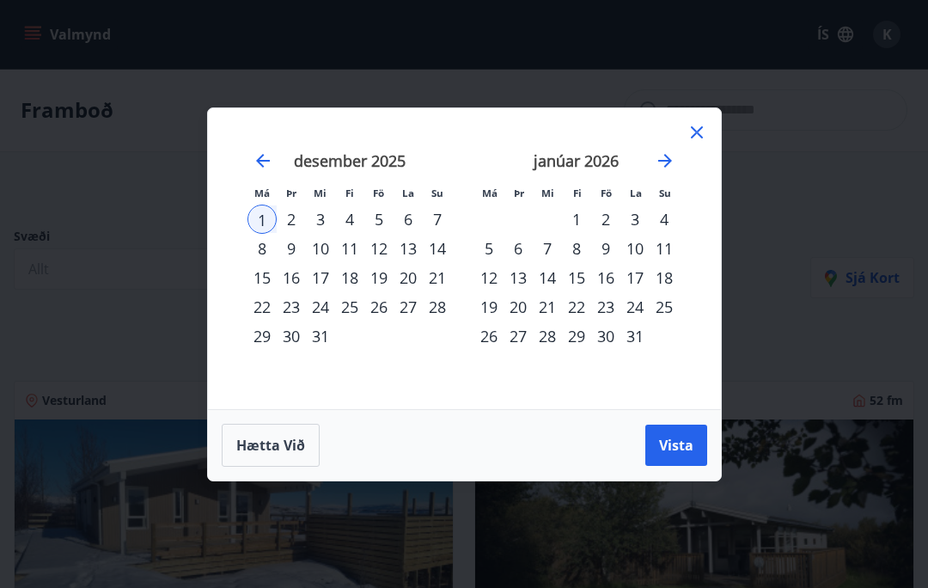
click at [266, 165] on icon "Move backward to switch to the previous month." at bounding box center [263, 160] width 21 height 21
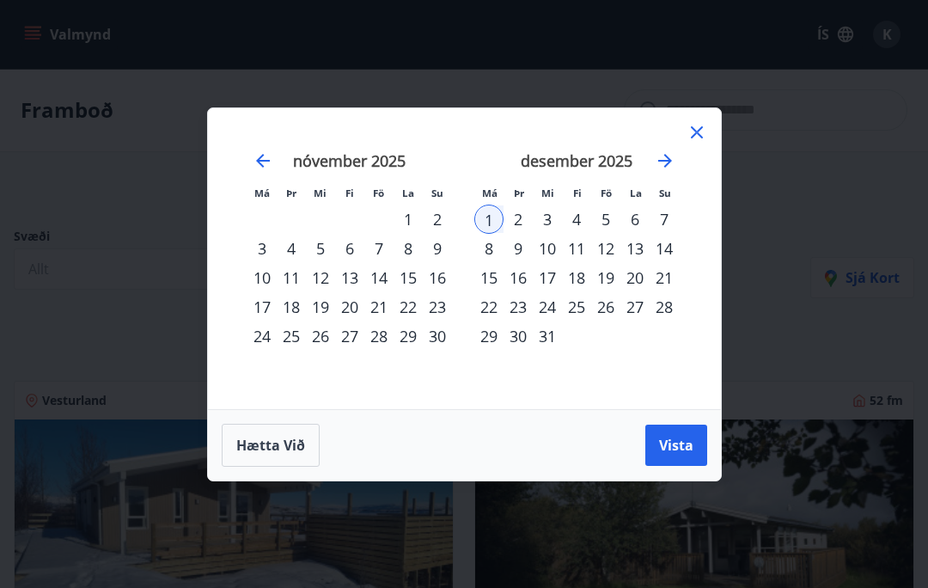
click at [261, 155] on icon "Move backward to switch to the previous month." at bounding box center [263, 161] width 14 height 14
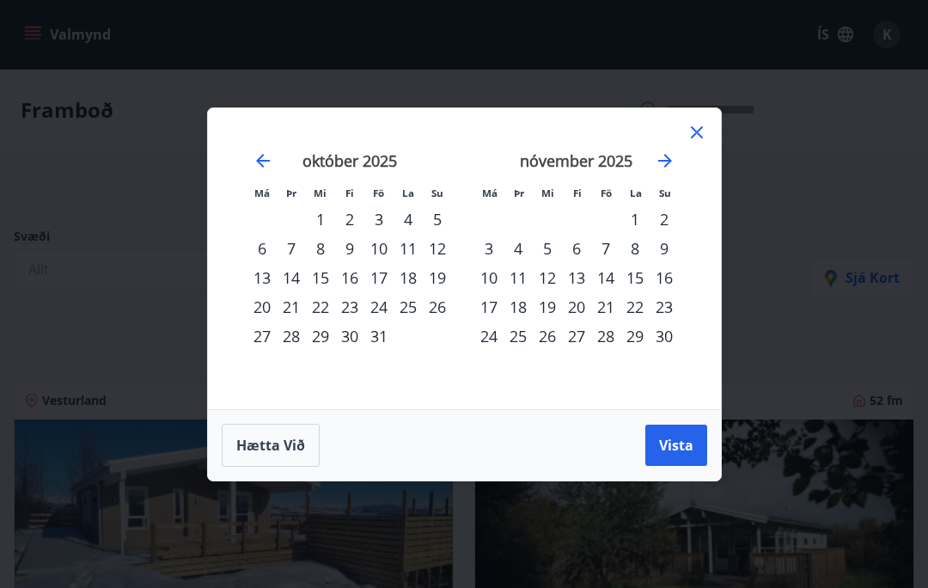
click at [261, 162] on icon "Move backward to switch to the previous month." at bounding box center [263, 160] width 21 height 21
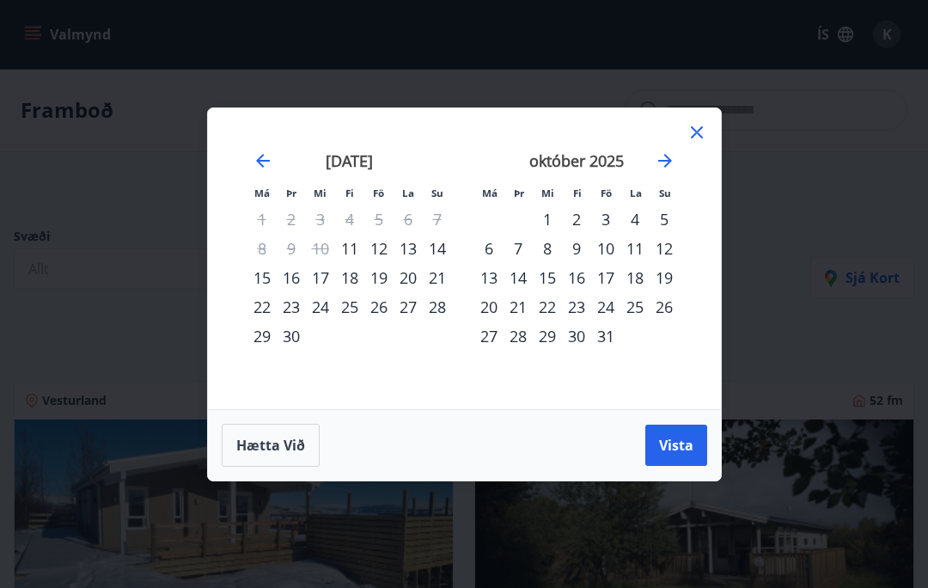
click at [347, 284] on div "18" at bounding box center [349, 277] width 29 height 29
click at [664, 433] on button "Vista" at bounding box center [676, 444] width 62 height 41
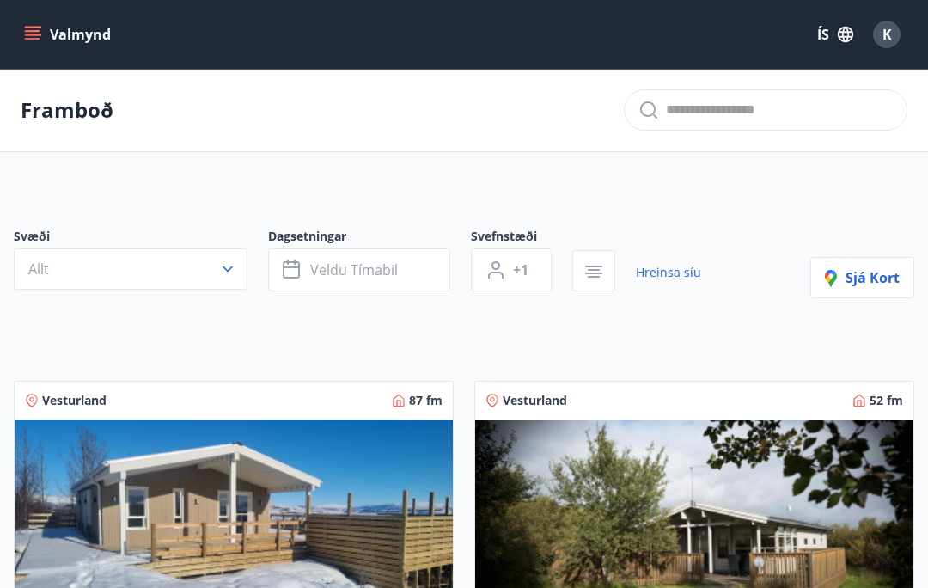
click at [27, 27] on icon "menu" at bounding box center [34, 28] width 19 height 2
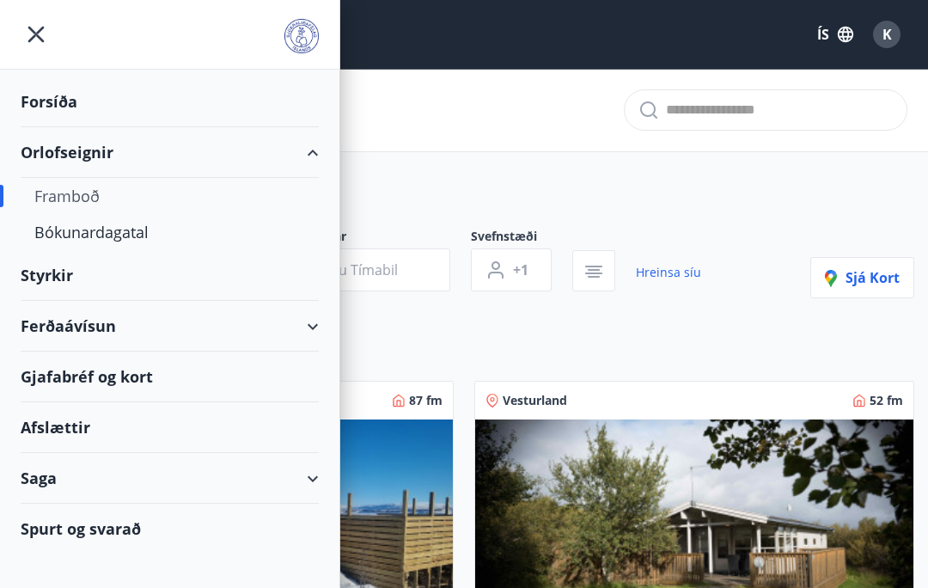
click at [119, 230] on div "Bókunardagatal" at bounding box center [169, 232] width 271 height 36
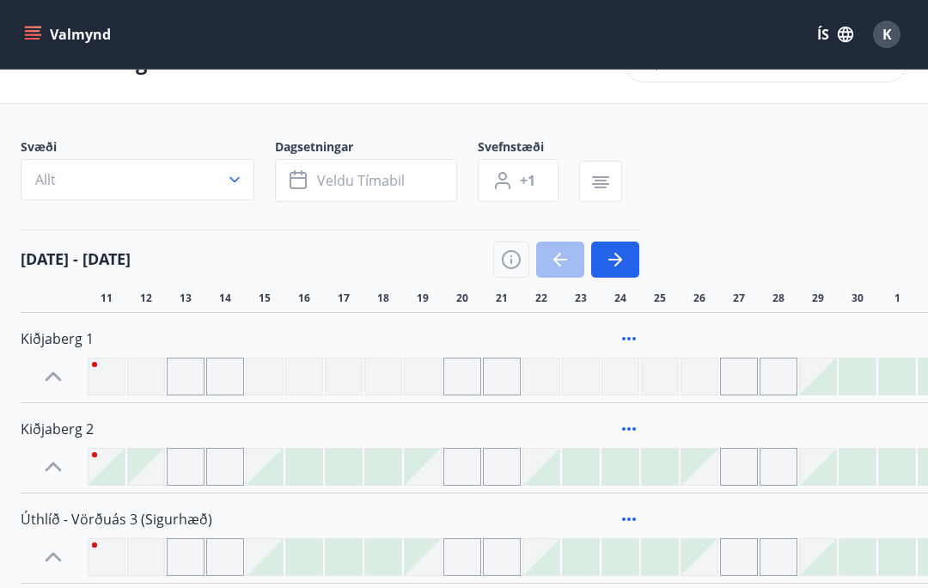
scroll to position [49, 0]
click at [608, 186] on icon "button" at bounding box center [600, 181] width 21 height 21
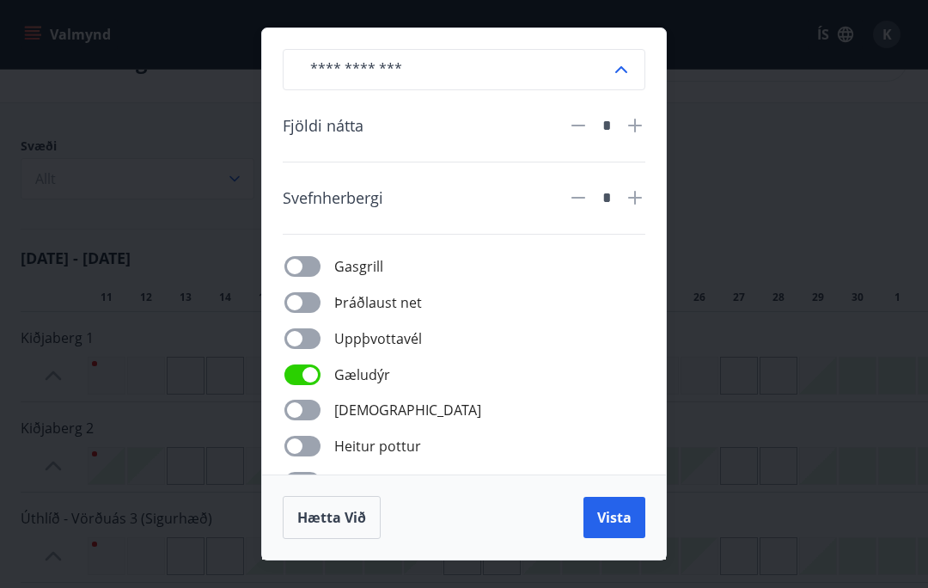
click at [622, 506] on button "Vista" at bounding box center [614, 517] width 62 height 41
